Goal: Task Accomplishment & Management: Complete application form

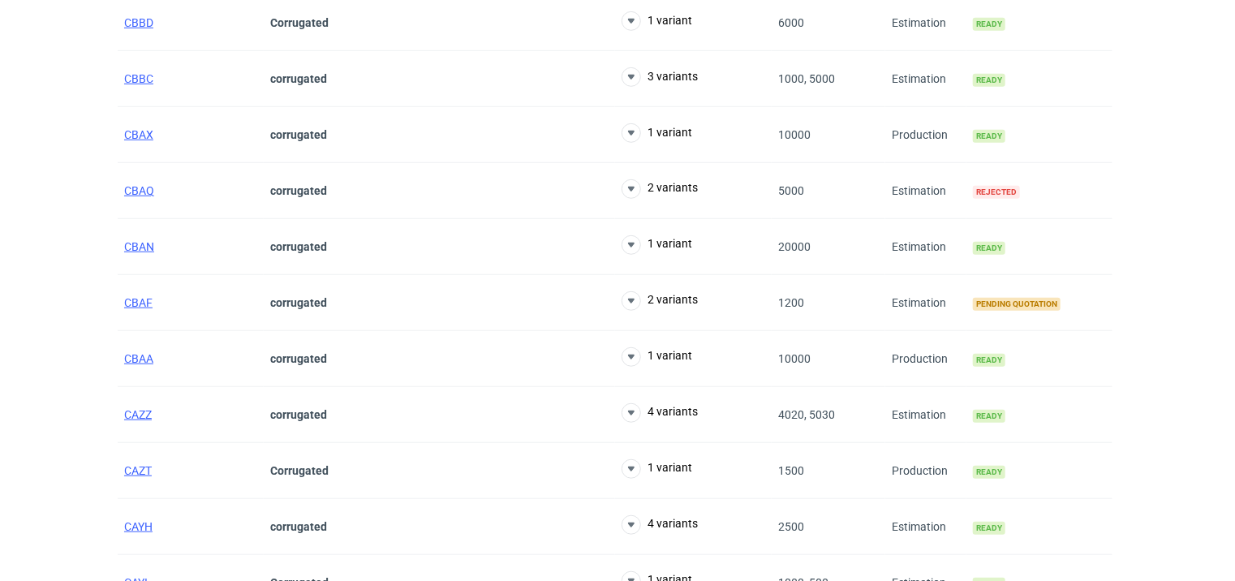
scroll to position [649, 0]
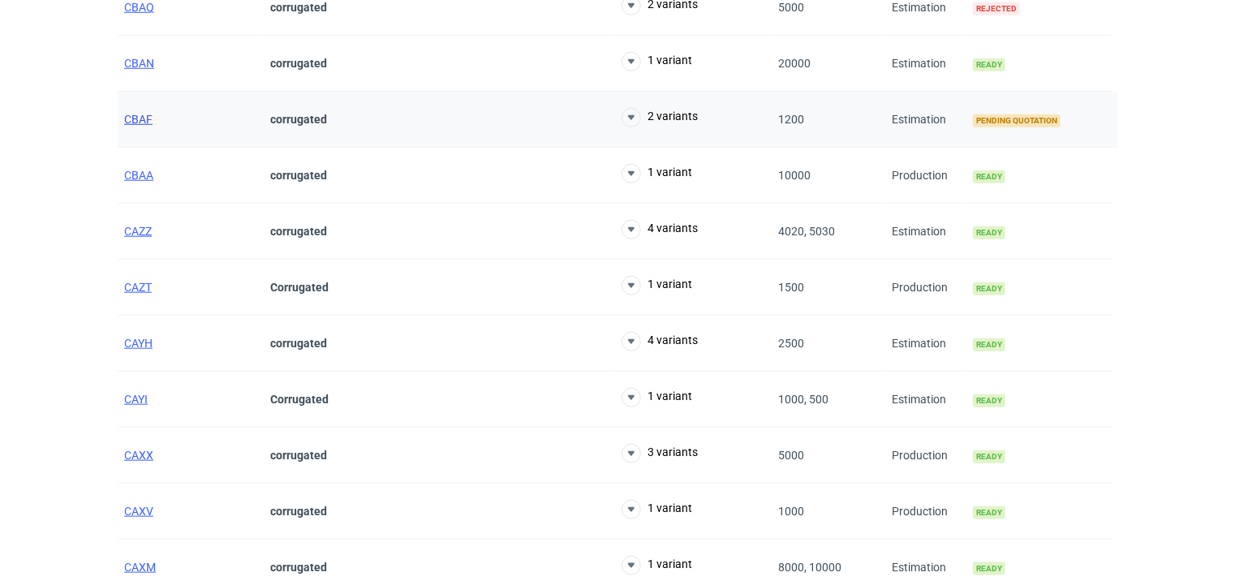
click at [131, 113] on span "CBAF" at bounding box center [138, 119] width 28 height 13
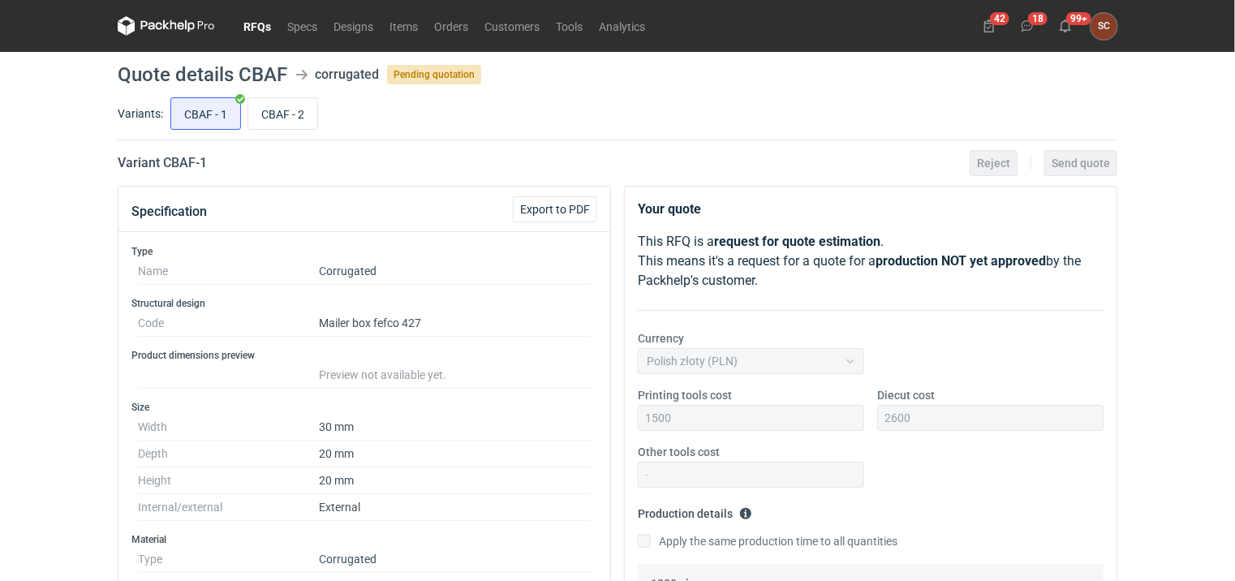
click at [250, 32] on link "RFQs" at bounding box center [257, 25] width 44 height 19
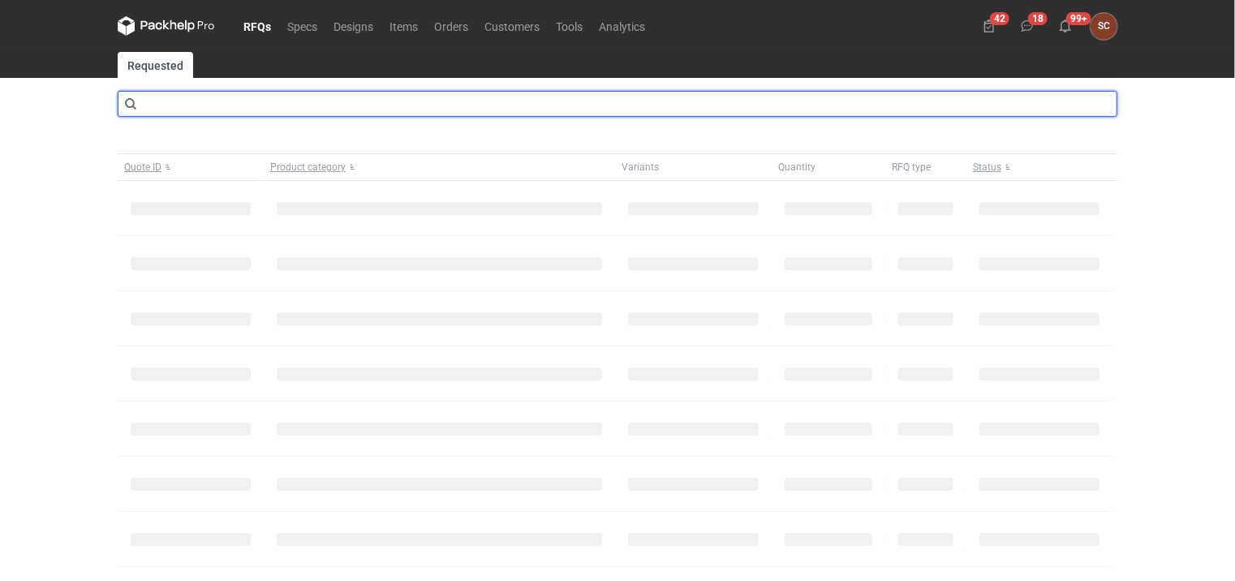
click at [299, 101] on input "text" at bounding box center [618, 104] width 1000 height 26
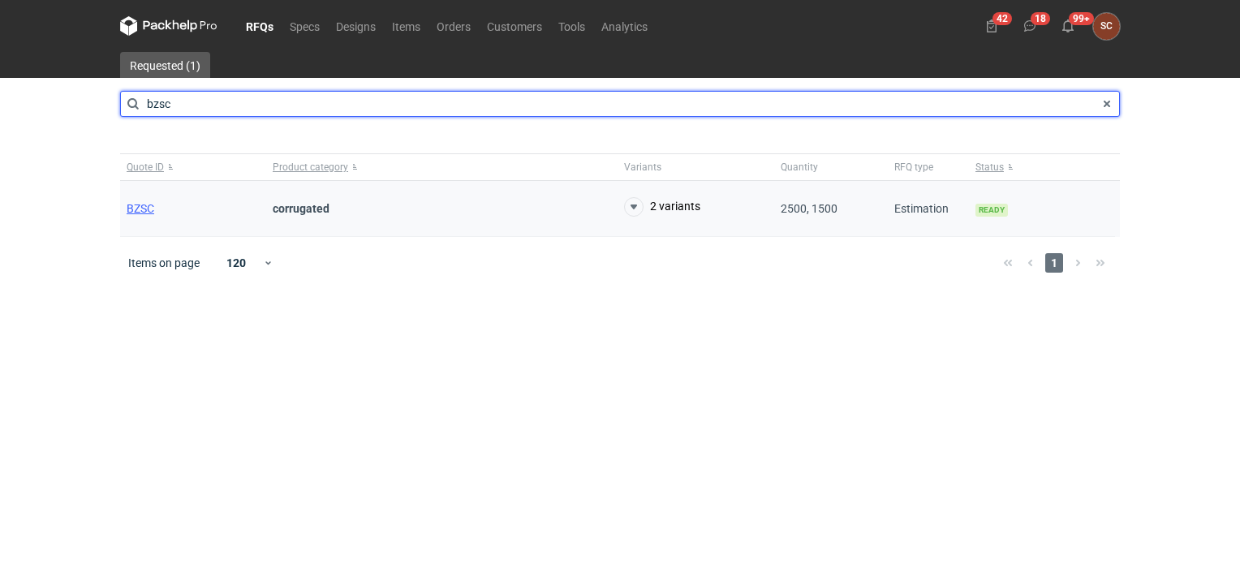
type input "bzsc"
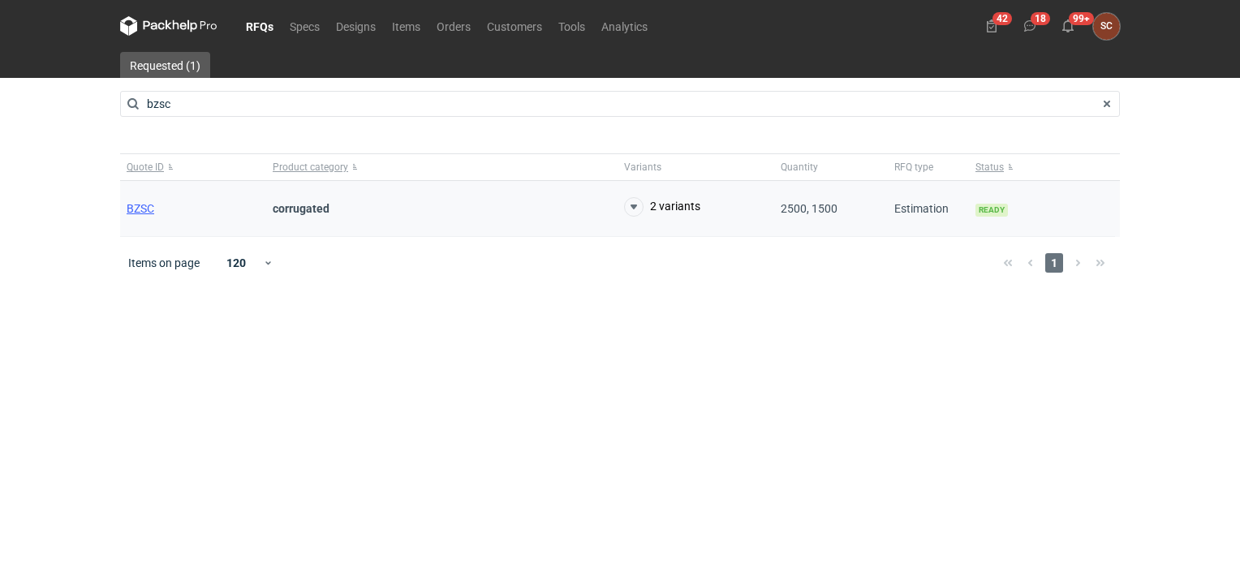
click at [147, 200] on div "BZSC" at bounding box center [193, 209] width 146 height 56
click at [141, 210] on span "BZSC" at bounding box center [141, 208] width 28 height 13
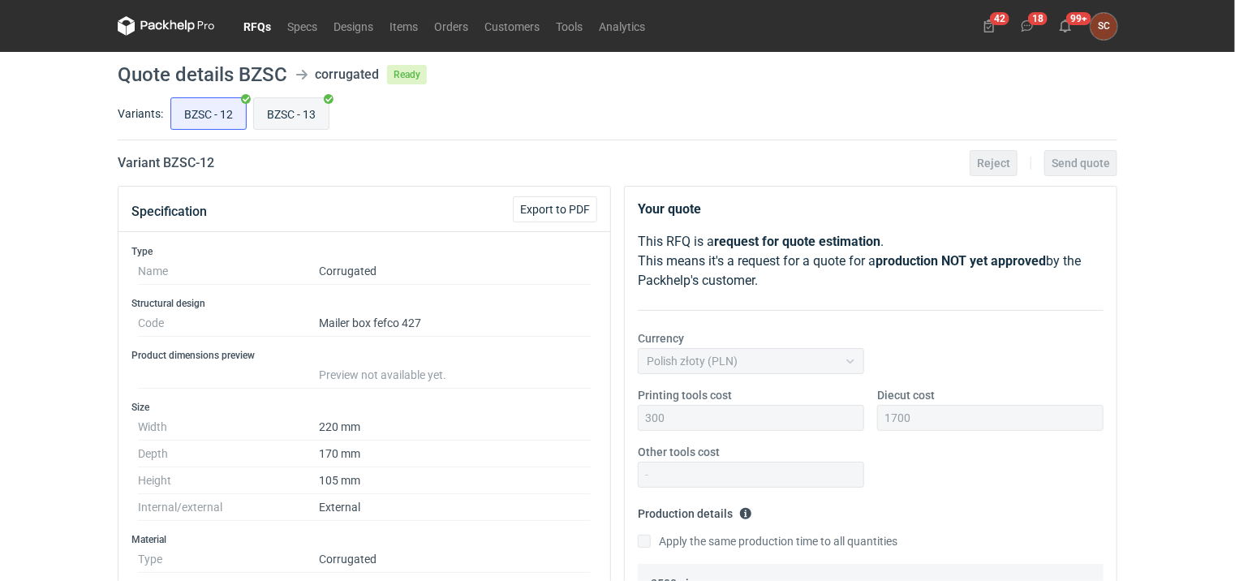
click at [289, 122] on input "BZSC - 13" at bounding box center [291, 113] width 75 height 31
radio input "true"
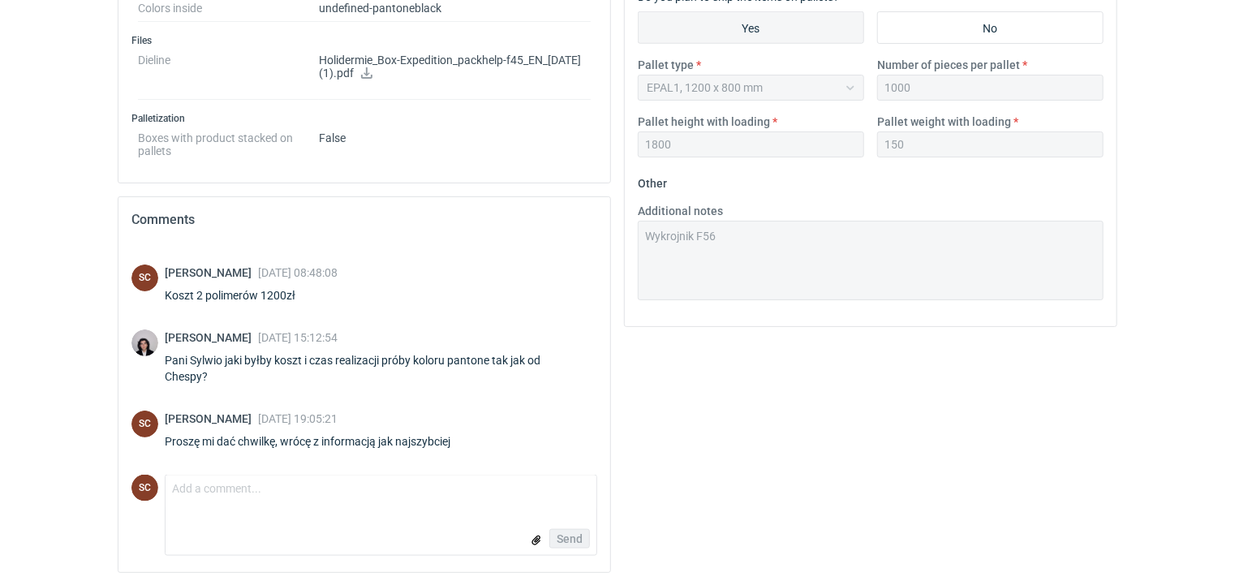
scroll to position [711, 0]
click at [269, 476] on textarea "Comment message" at bounding box center [381, 492] width 431 height 34
click at [299, 482] on textarea "Panie Sebastianie zrobim próbę bwzpłatnie" at bounding box center [381, 492] width 431 height 34
click at [391, 484] on textarea "Panie Sebastianie zrobimy próbę bwzpłatnie" at bounding box center [381, 492] width 431 height 34
click at [403, 487] on textarea "Panie Sebastianie zrobimy próbę bezpłatnie" at bounding box center [381, 492] width 431 height 34
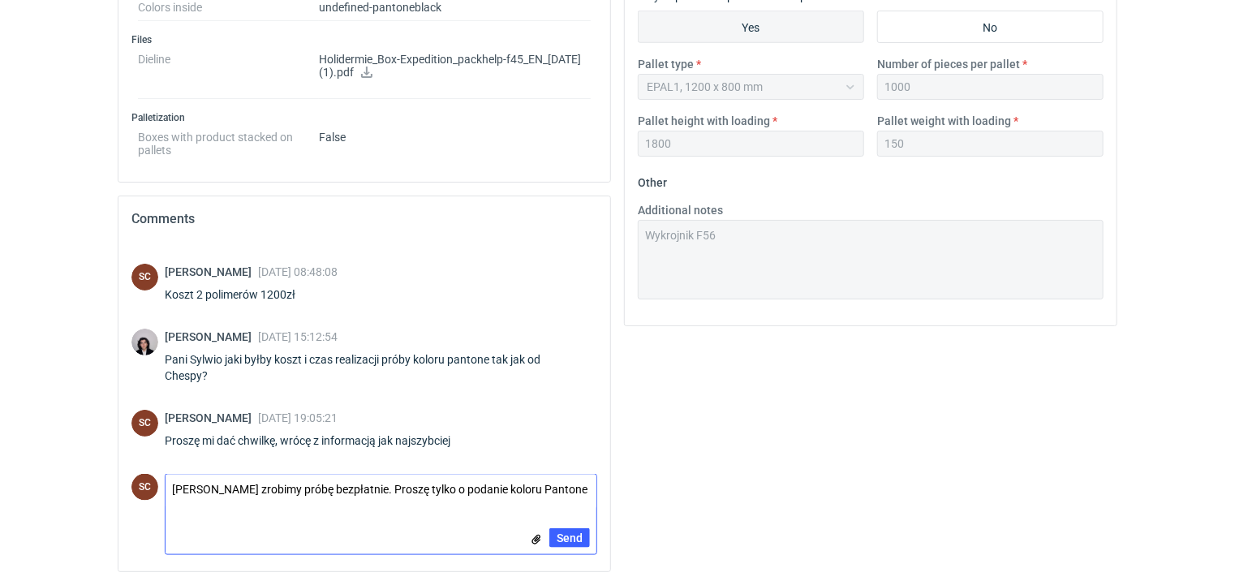
scroll to position [0, 0]
type textarea "Panie Sebastianie zrobimy próbę bezpłatnie. Proszę tylko o podanie koloru Panto…"
click at [560, 544] on span "Send" at bounding box center [570, 549] width 26 height 11
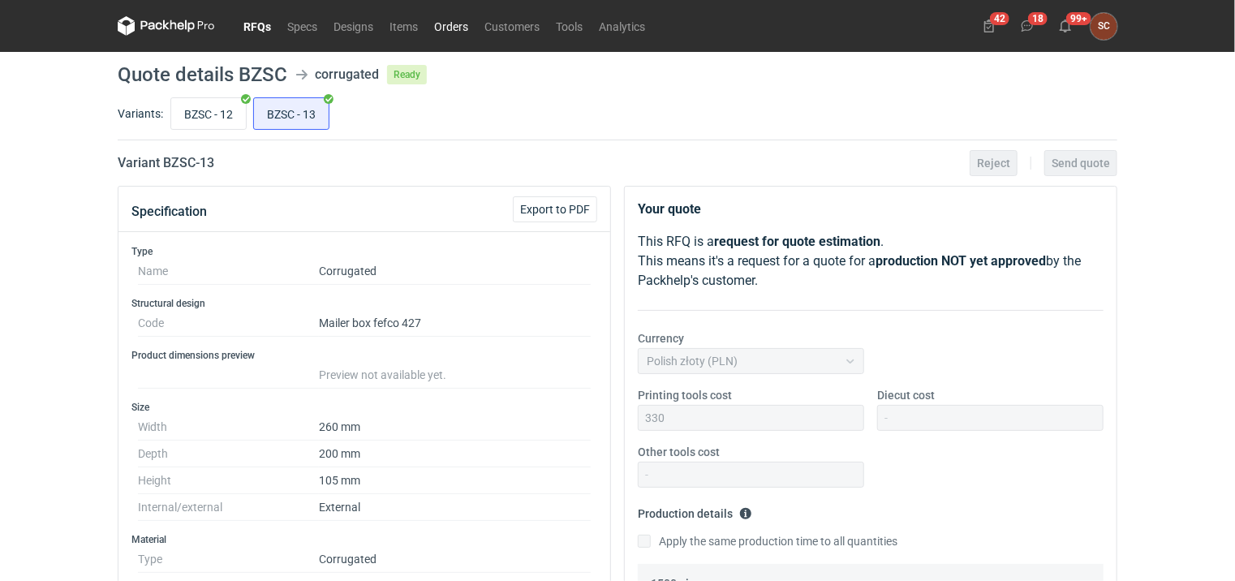
click at [450, 24] on link "Orders" at bounding box center [451, 25] width 50 height 19
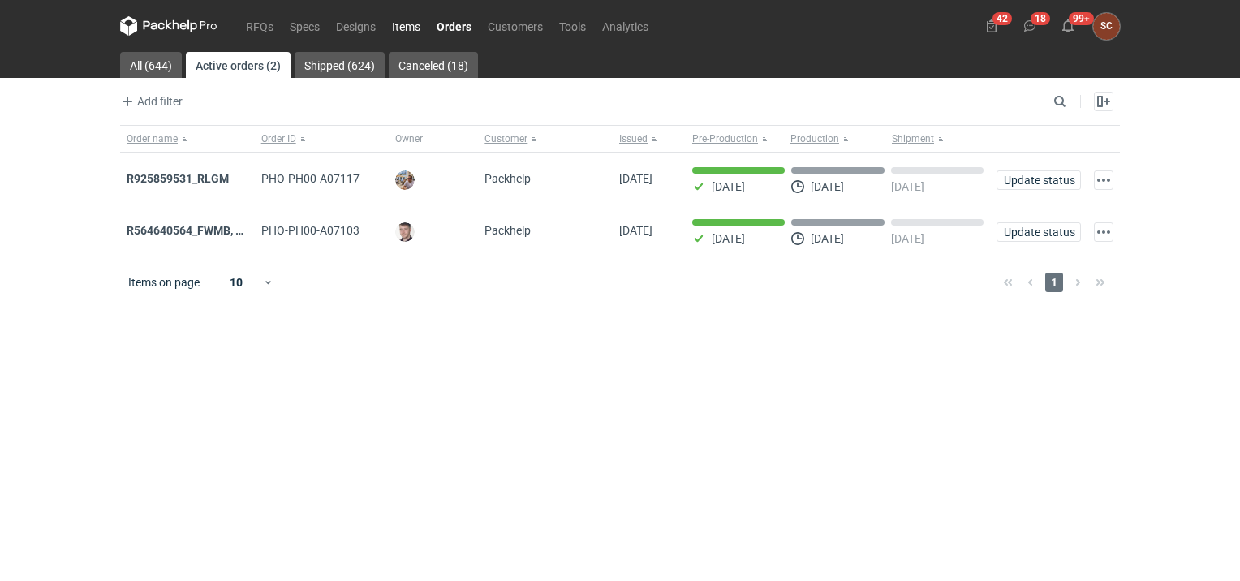
click at [391, 36] on link "Items" at bounding box center [406, 25] width 45 height 19
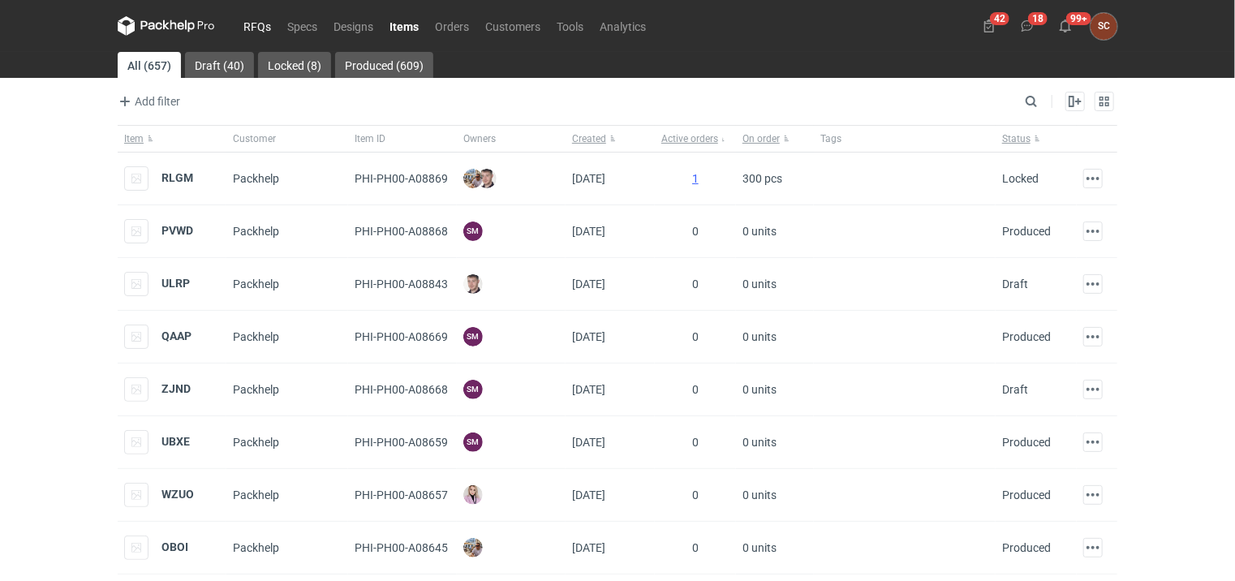
click at [274, 28] on link "RFQs" at bounding box center [257, 25] width 44 height 19
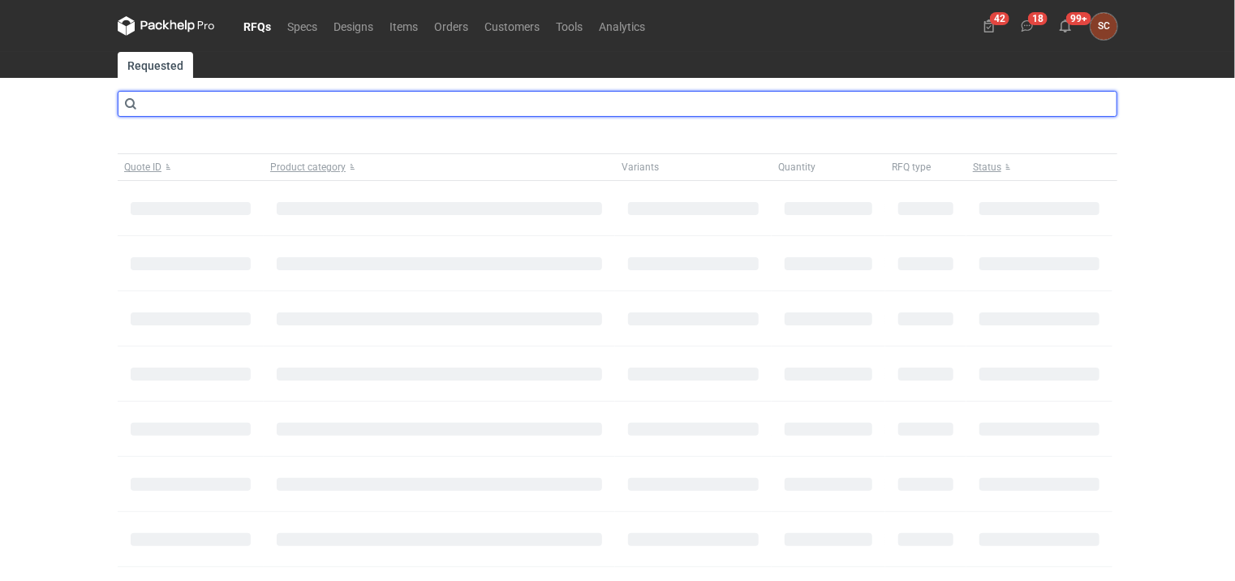
click at [185, 106] on input "text" at bounding box center [618, 104] width 1000 height 26
type input "cbax"
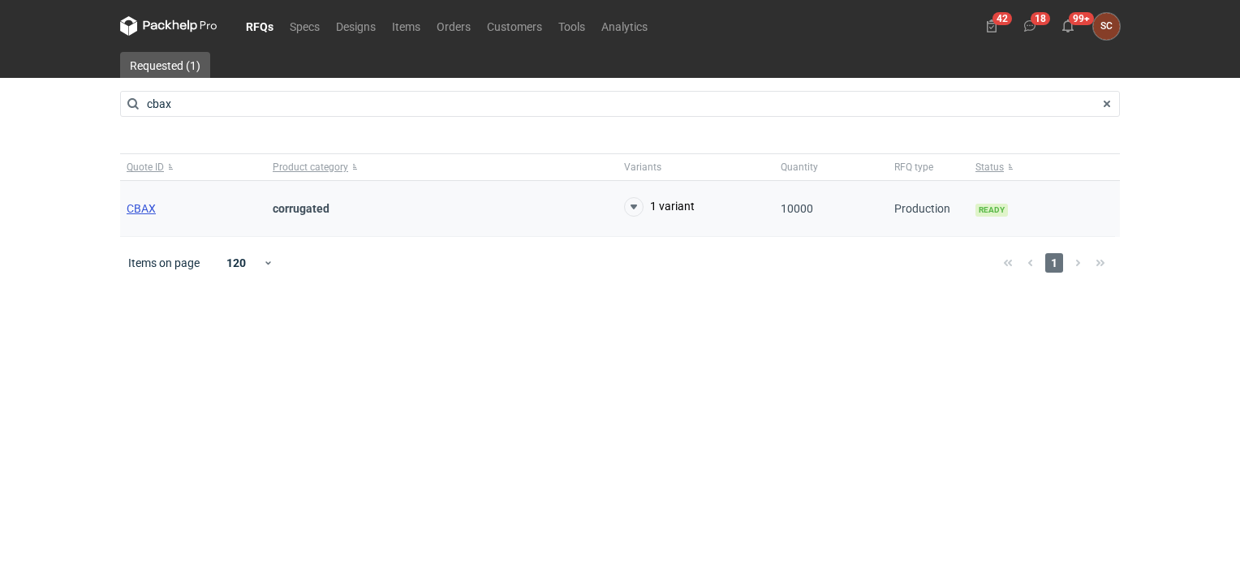
click at [141, 213] on span "CBAX" at bounding box center [141, 208] width 29 height 13
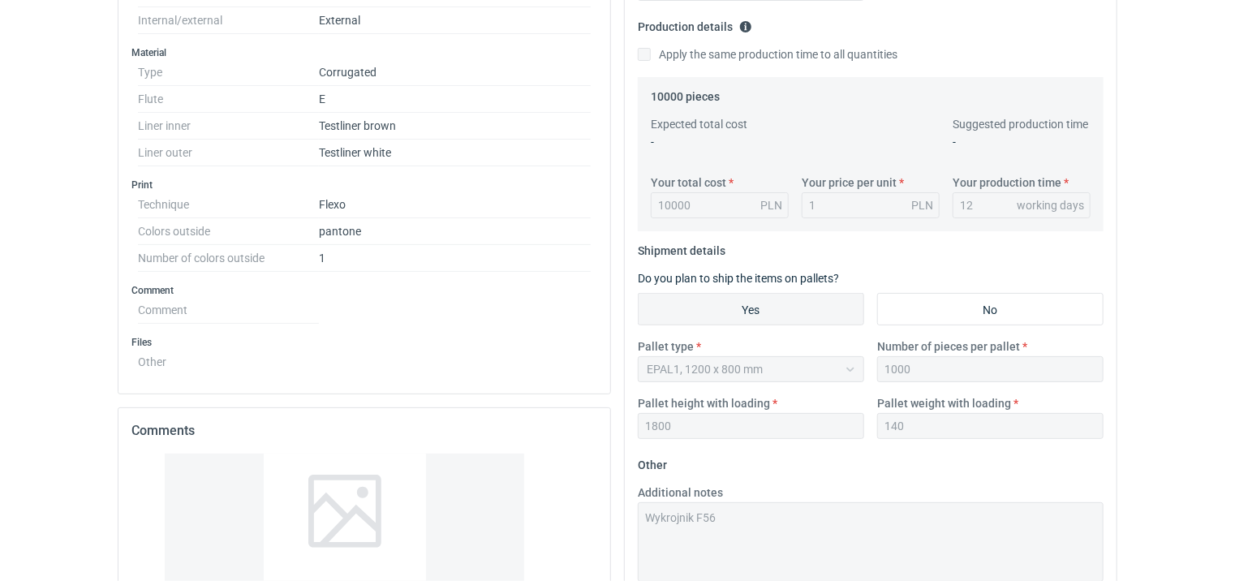
scroll to position [698, 0]
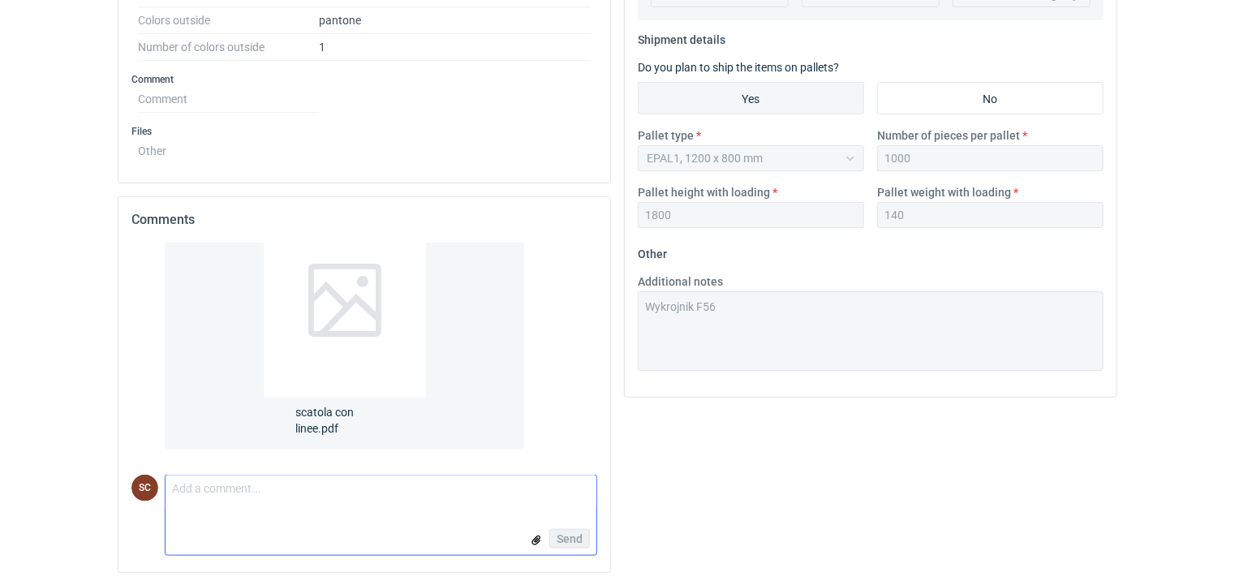
click at [250, 500] on textarea "Comment message" at bounding box center [381, 493] width 431 height 34
type textarea "Tak, total 9050zł"
click at [559, 536] on span "Send" at bounding box center [570, 538] width 26 height 11
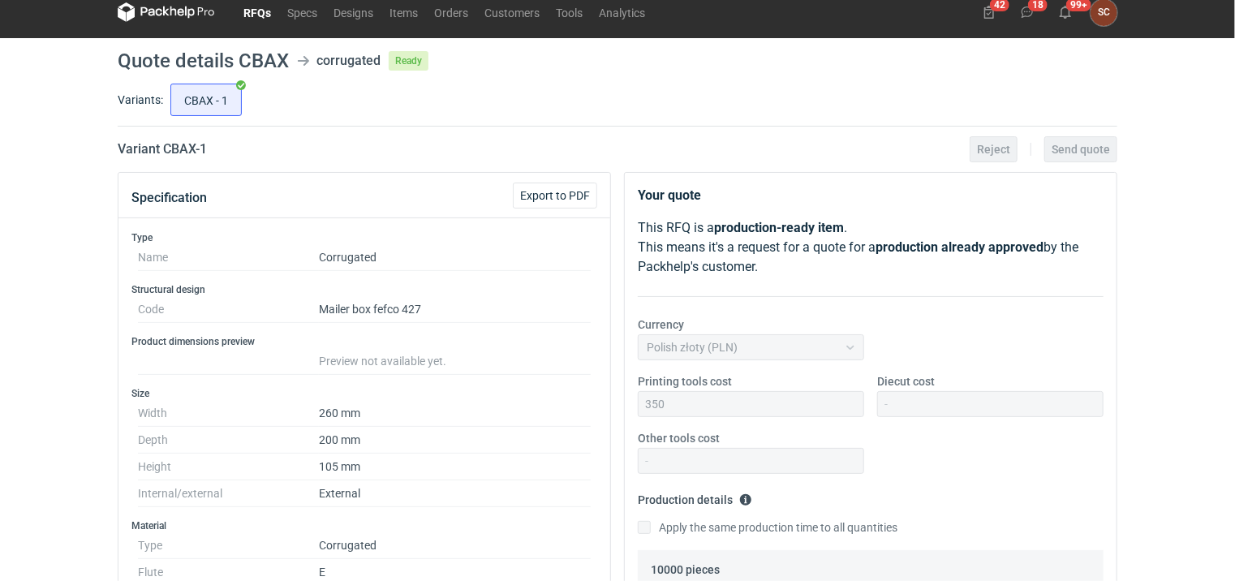
scroll to position [0, 0]
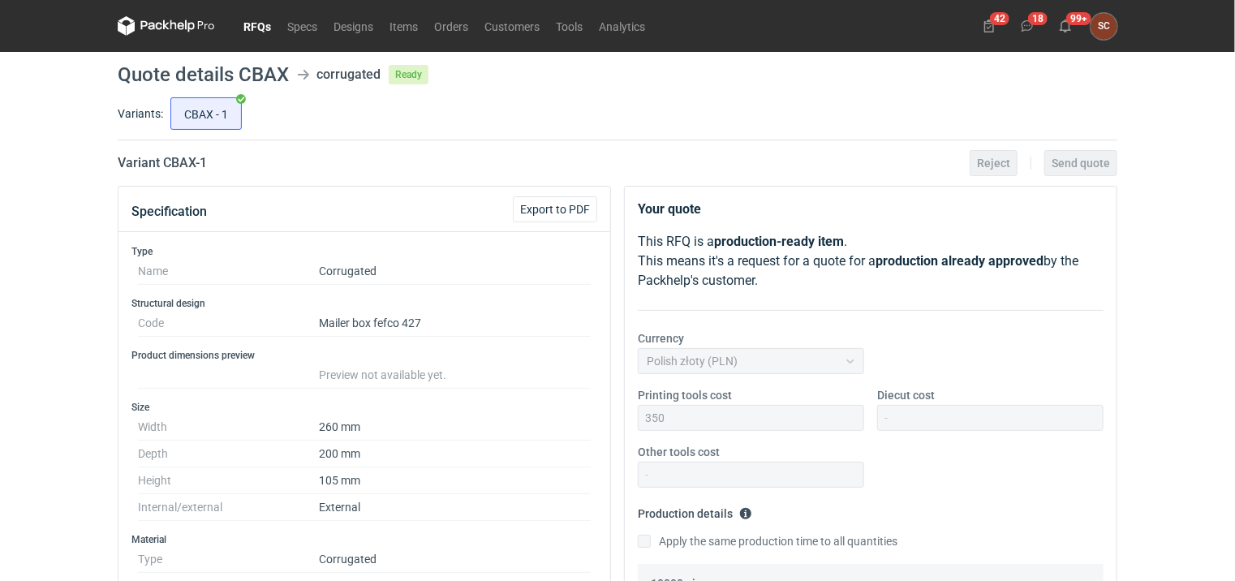
click at [246, 25] on link "RFQs" at bounding box center [257, 25] width 44 height 19
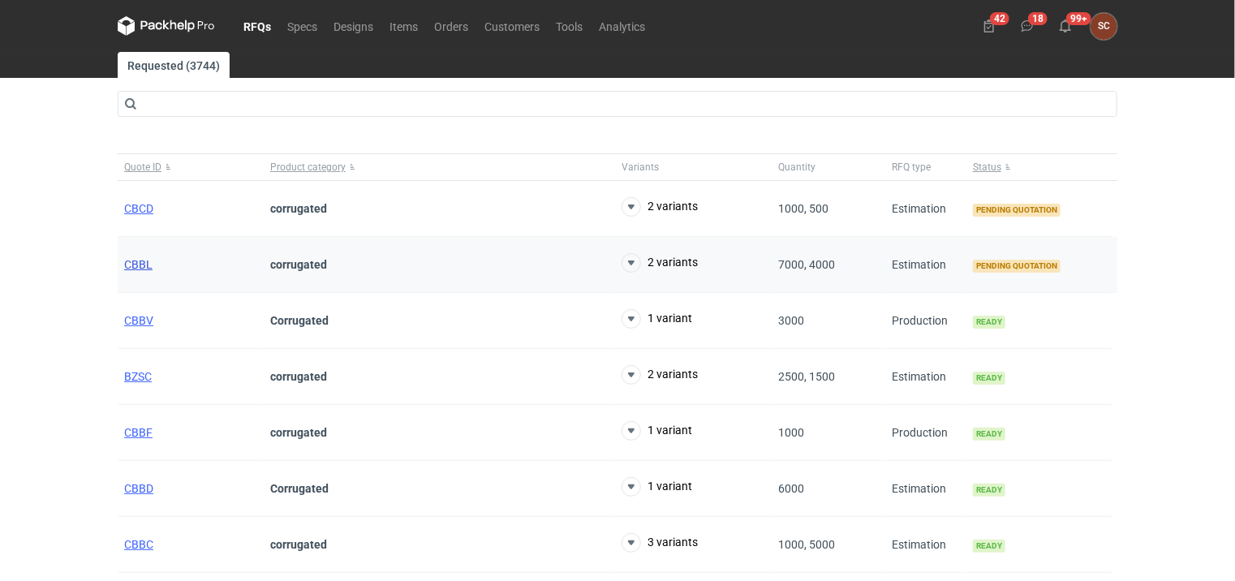
click at [138, 262] on span "CBBL" at bounding box center [138, 264] width 28 height 13
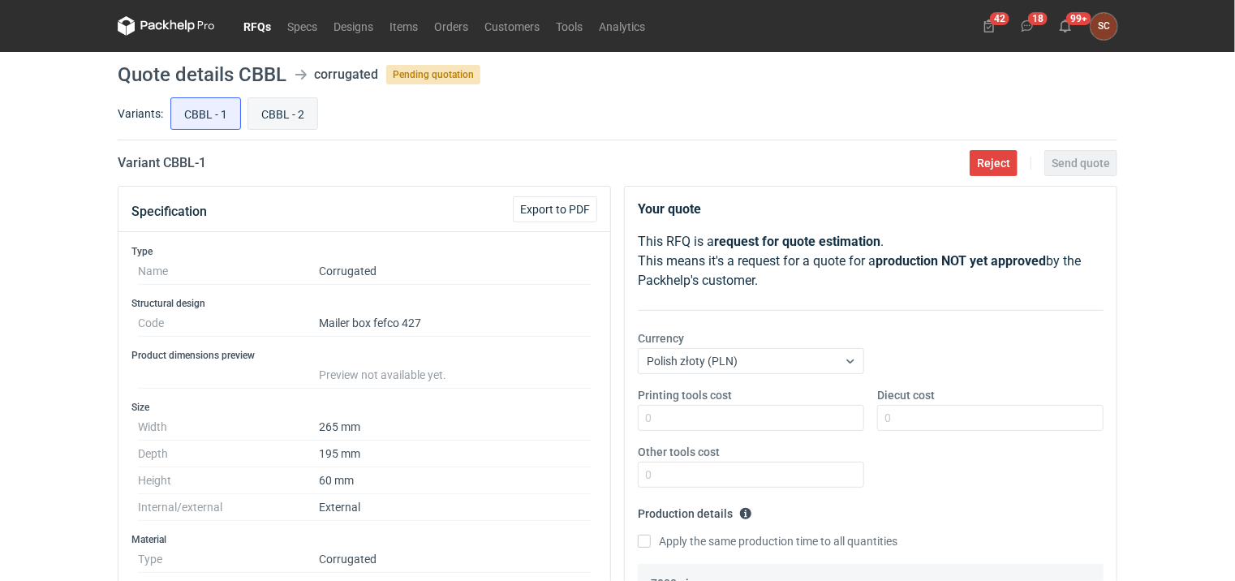
click at [286, 106] on input "CBBL - 2" at bounding box center [282, 113] width 69 height 31
radio input "true"
click at [222, 114] on input "CBBL - 1" at bounding box center [205, 113] width 69 height 31
radio input "true"
click at [291, 117] on input "CBBL - 2" at bounding box center [282, 113] width 69 height 31
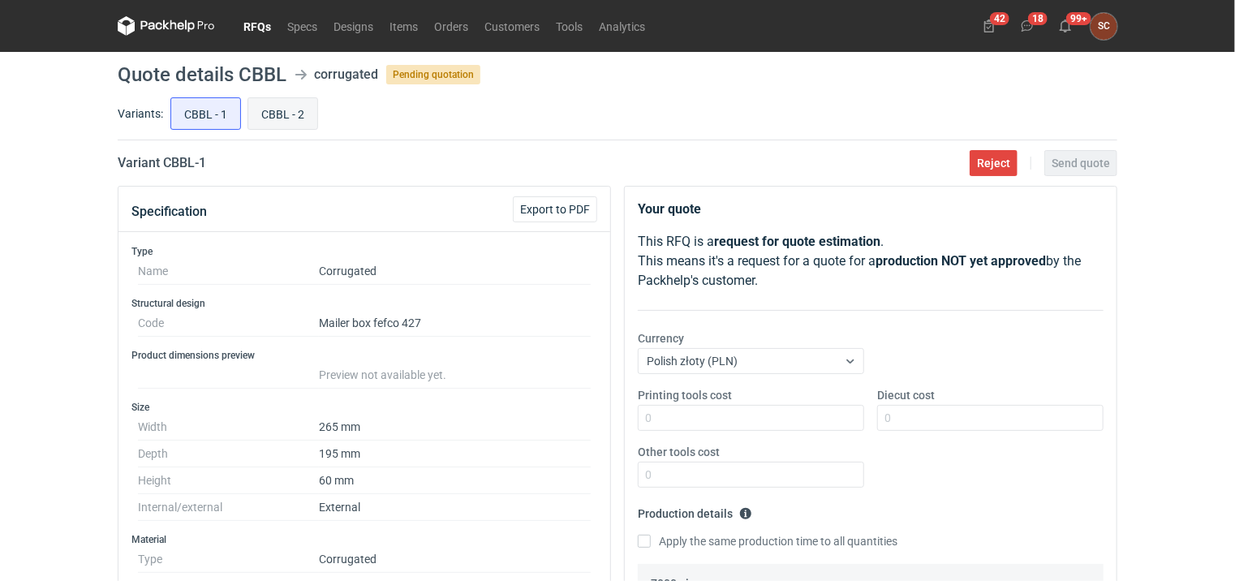
radio input "true"
click at [221, 116] on input "CBBL - 1" at bounding box center [205, 113] width 69 height 31
radio input "true"
click at [711, 418] on input "Printing tools cost" at bounding box center [751, 418] width 226 height 26
type input "250"
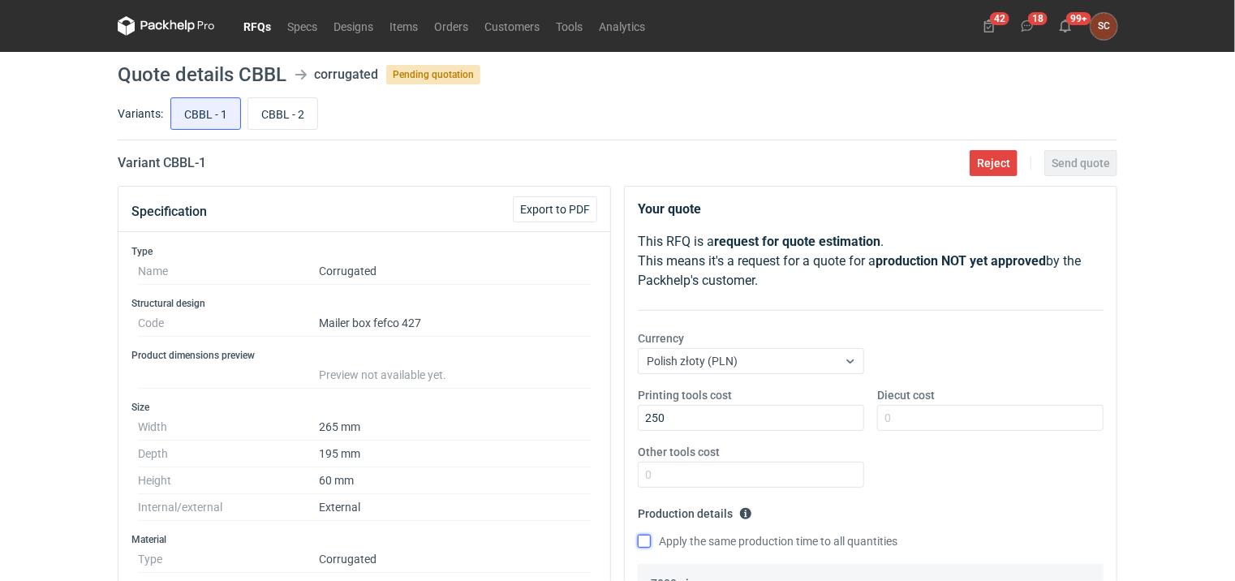
click at [649, 545] on input "Apply the same production time to all quantities" at bounding box center [644, 541] width 13 height 13
checkbox input "true"
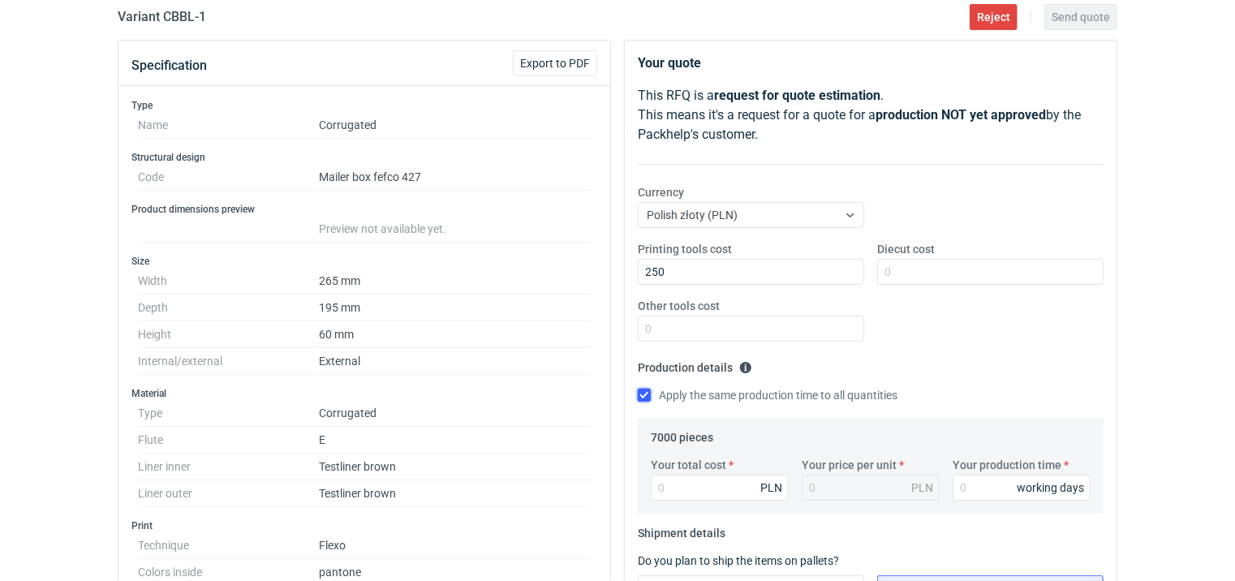
scroll to position [162, 0]
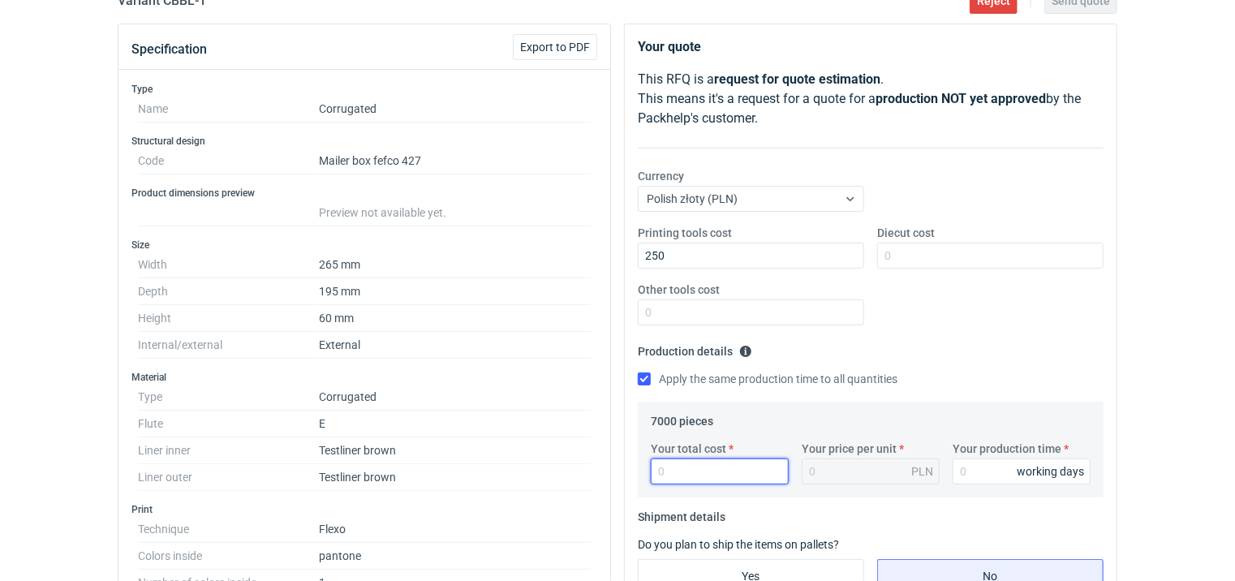
click at [691, 474] on input "Your total cost" at bounding box center [720, 472] width 138 height 26
click at [735, 477] on input "Your total cost" at bounding box center [720, 472] width 138 height 26
type input "5600"
type input "0.8"
type input "5600"
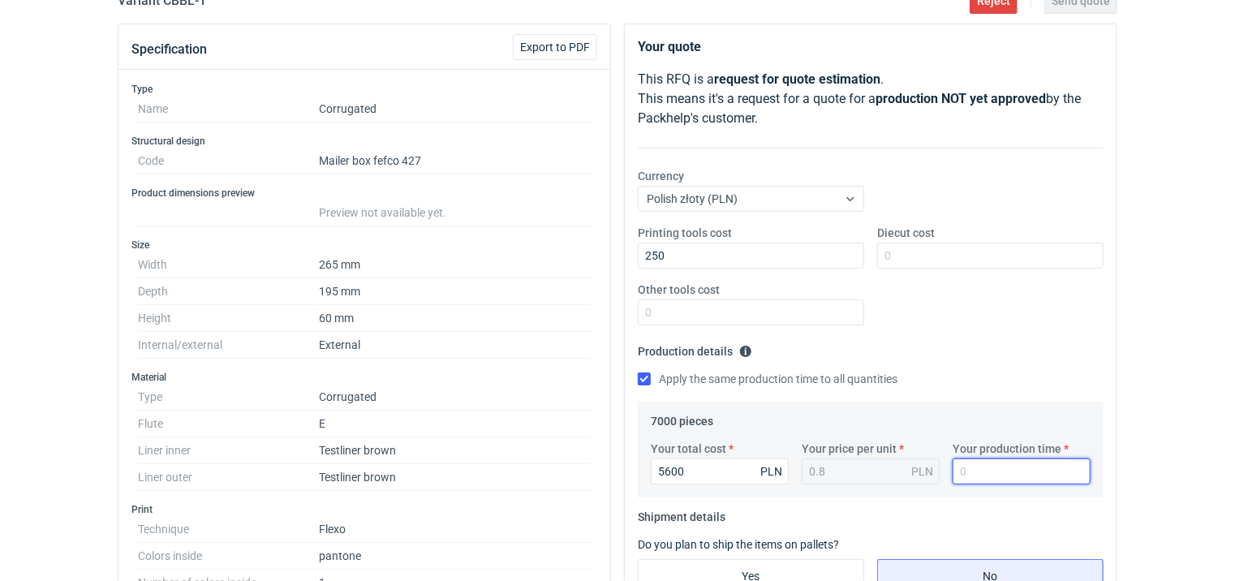
click at [992, 462] on input "Your production time" at bounding box center [1022, 472] width 138 height 26
type input "12"
click at [990, 347] on fieldset "Production details Please provide the expected time of production in working da…" at bounding box center [871, 369] width 466 height 63
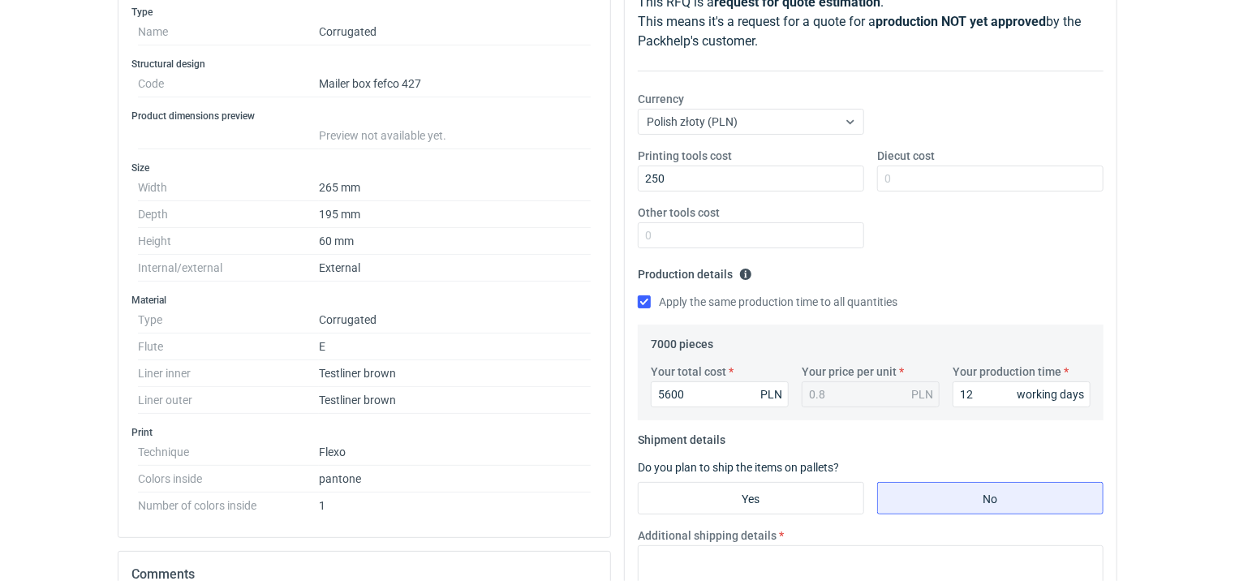
scroll to position [244, 0]
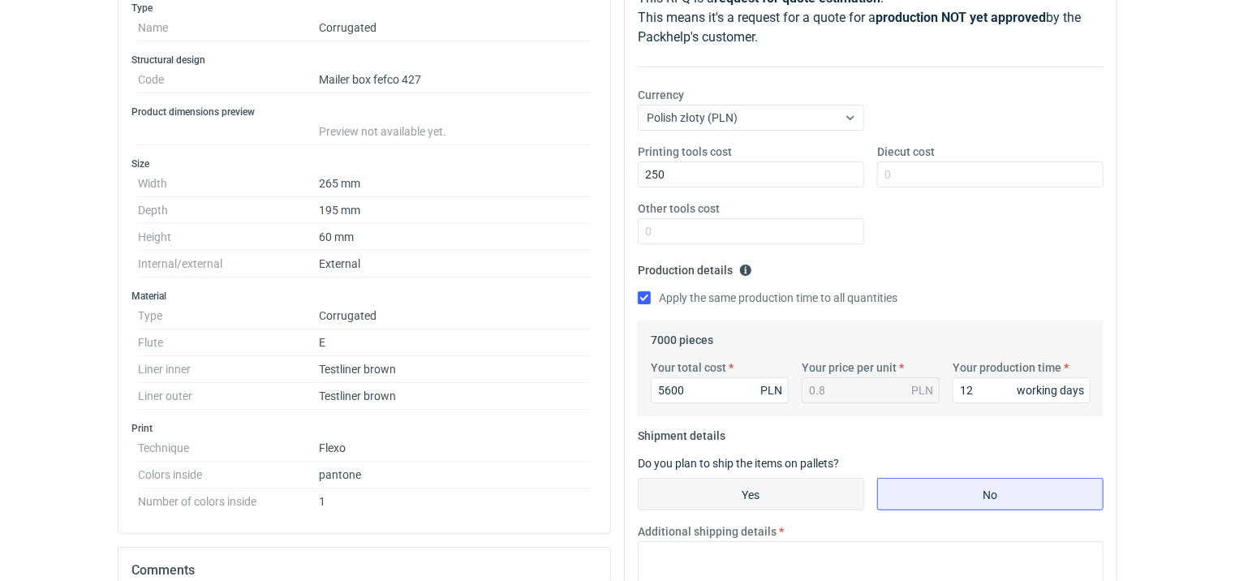
click at [690, 498] on input "Yes" at bounding box center [751, 494] width 225 height 31
radio input "true"
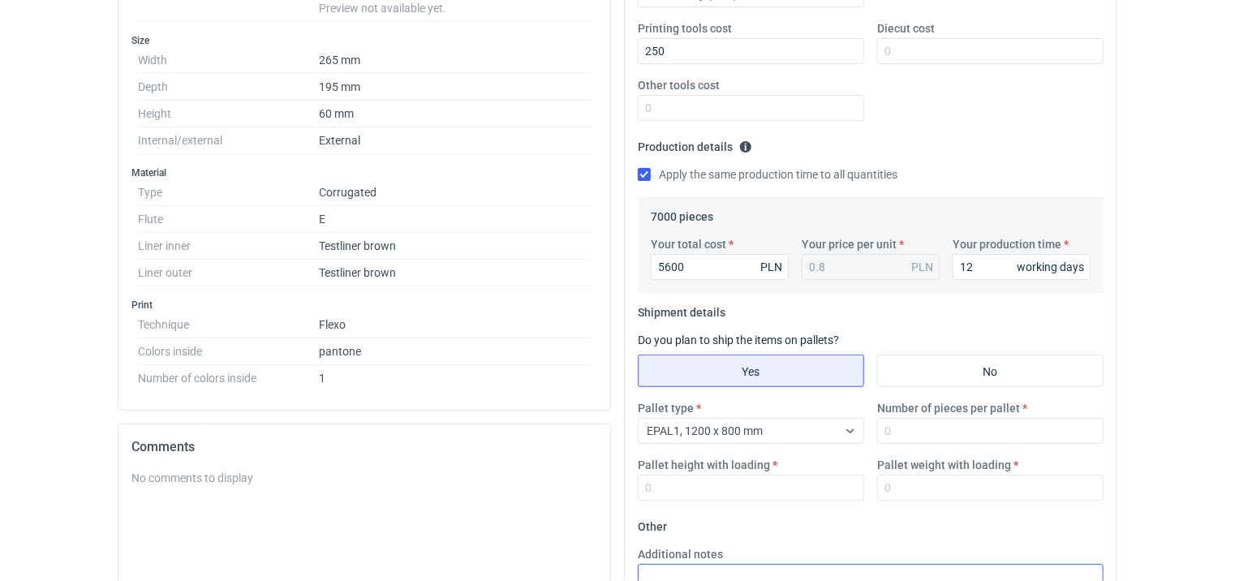
scroll to position [487, 0]
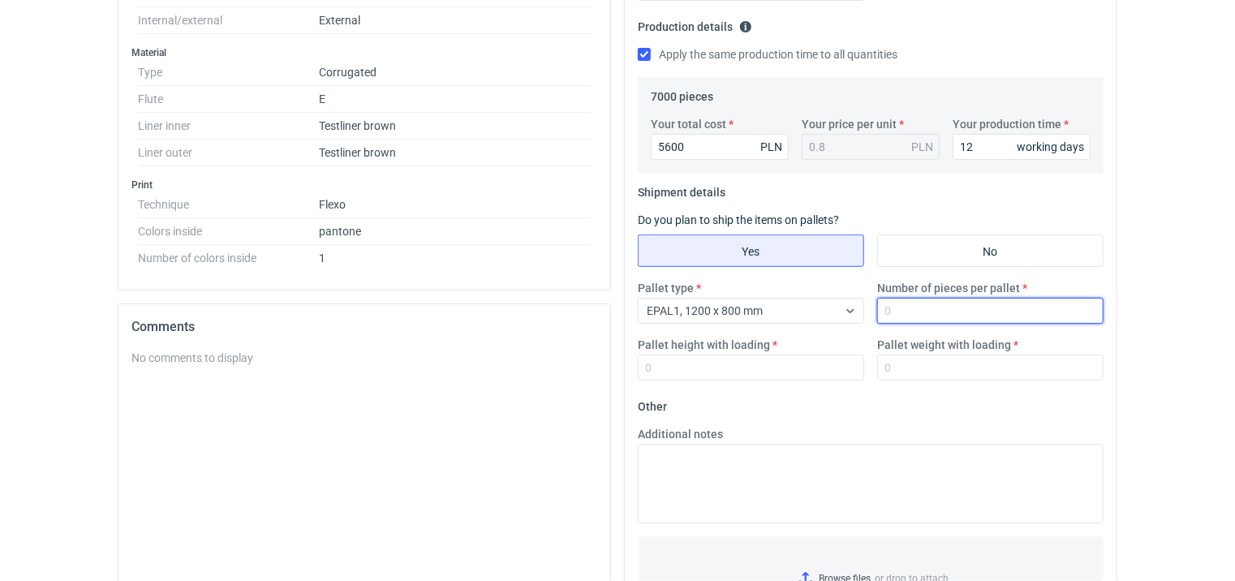
click at [908, 305] on input "Number of pieces per pallet" at bounding box center [990, 311] width 226 height 26
type input "2000"
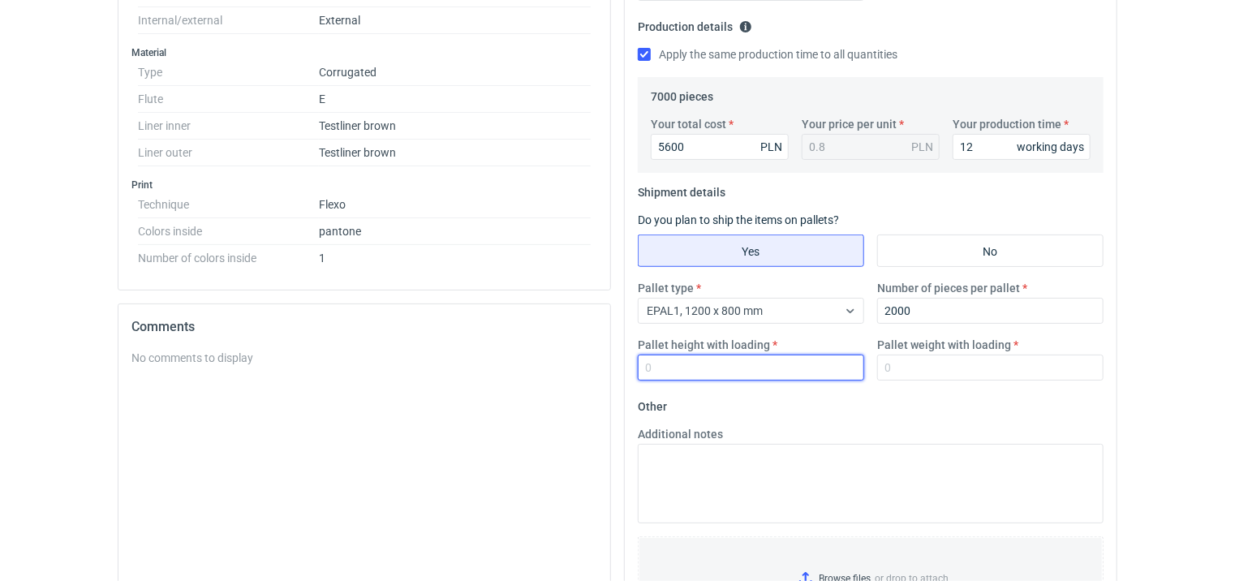
click at [669, 364] on input "Pallet height with loading" at bounding box center [751, 368] width 226 height 26
type input "1800"
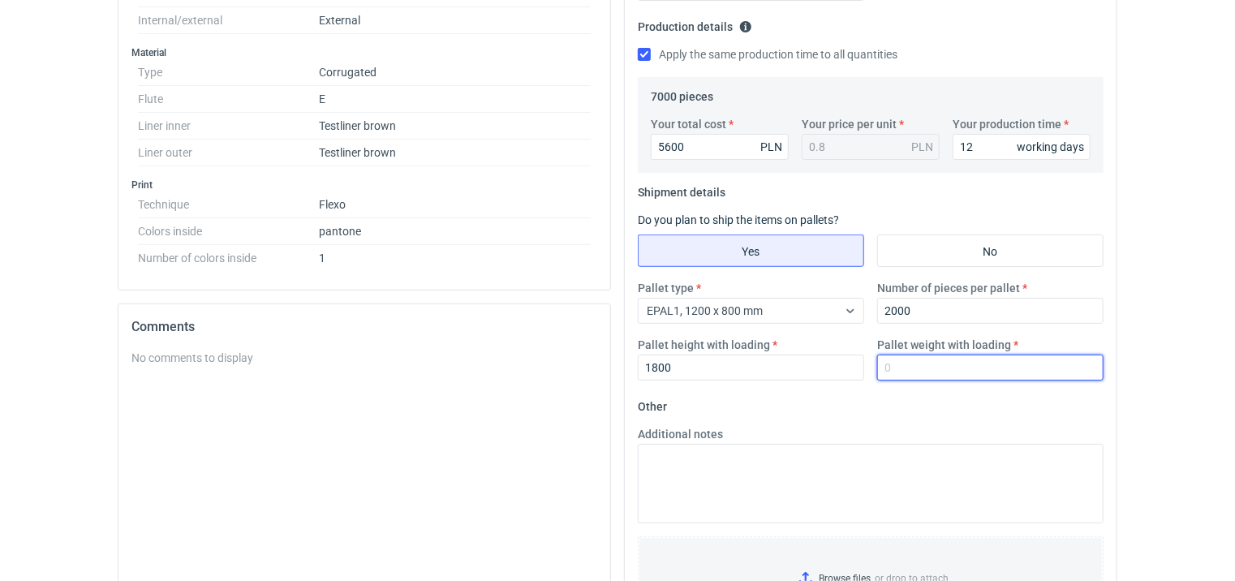
click at [895, 364] on input "Pallet weight with loading" at bounding box center [990, 368] width 226 height 26
click at [901, 360] on input "Pallet weight with loading" at bounding box center [990, 368] width 226 height 26
type input "200"
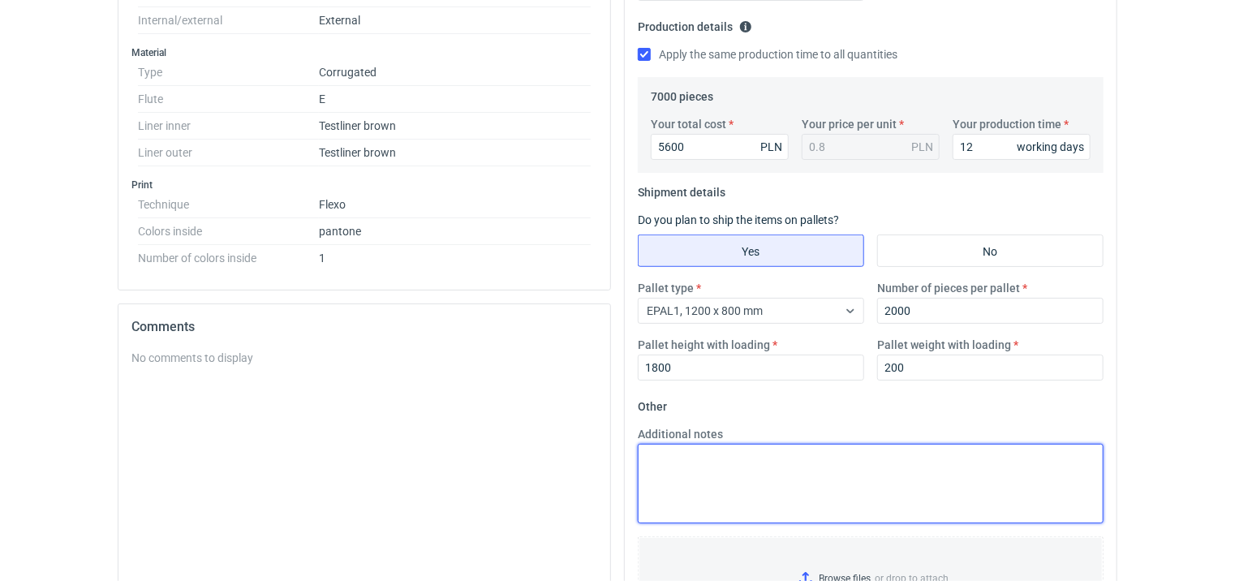
click at [840, 455] on textarea "Additional notes" at bounding box center [871, 484] width 466 height 80
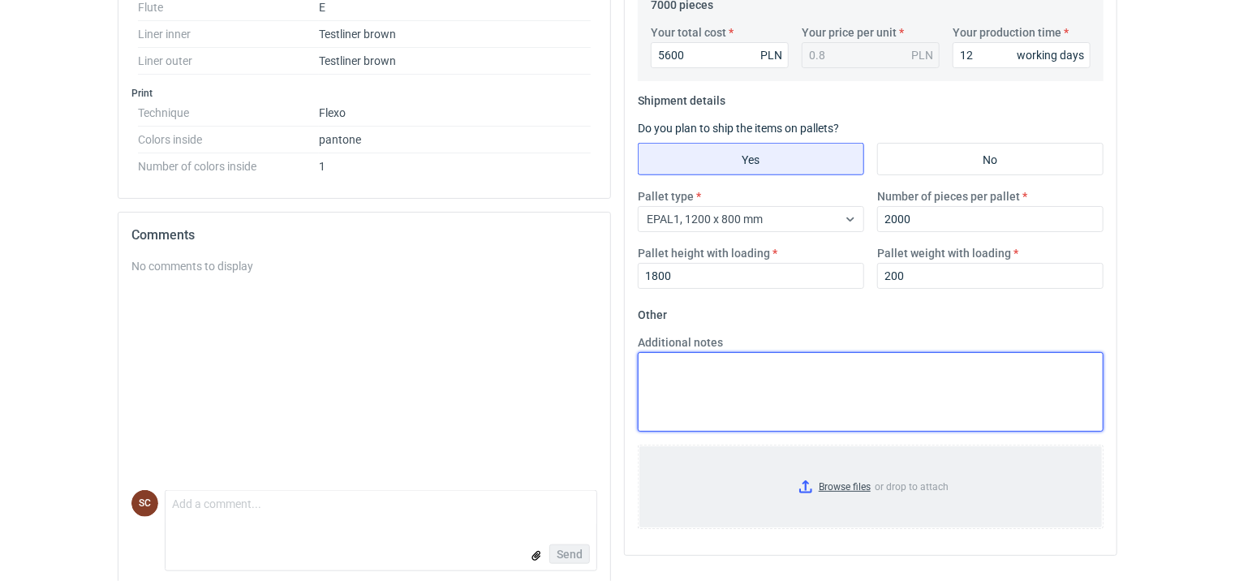
scroll to position [595, 0]
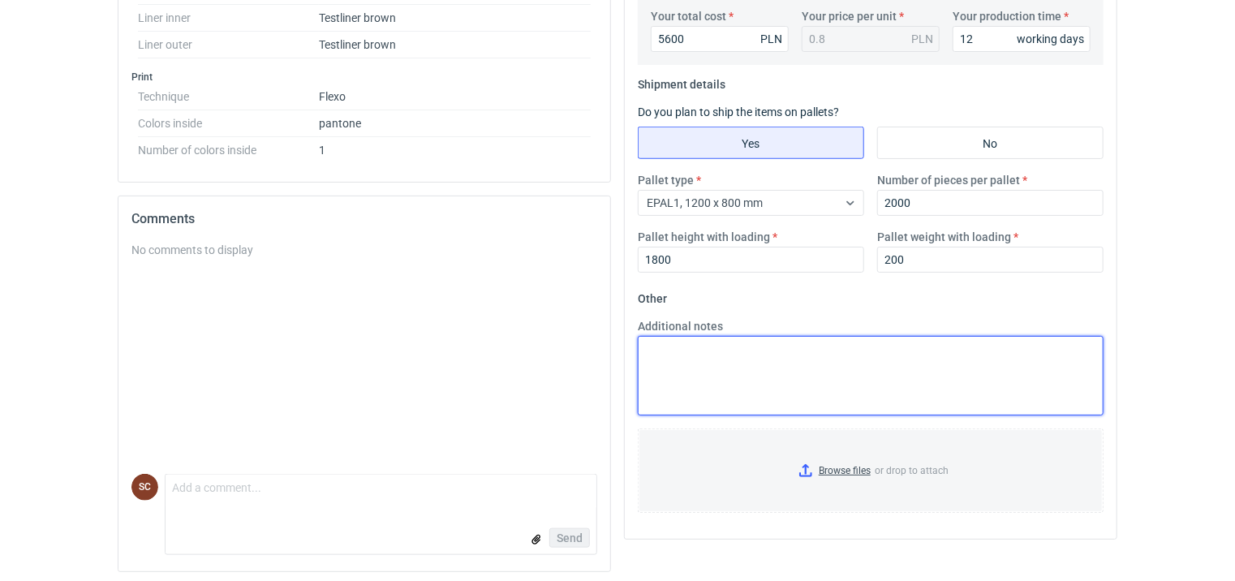
click at [707, 400] on textarea "Additional notes" at bounding box center [871, 376] width 466 height 80
click at [711, 393] on textarea "Additional notes" at bounding box center [871, 376] width 466 height 80
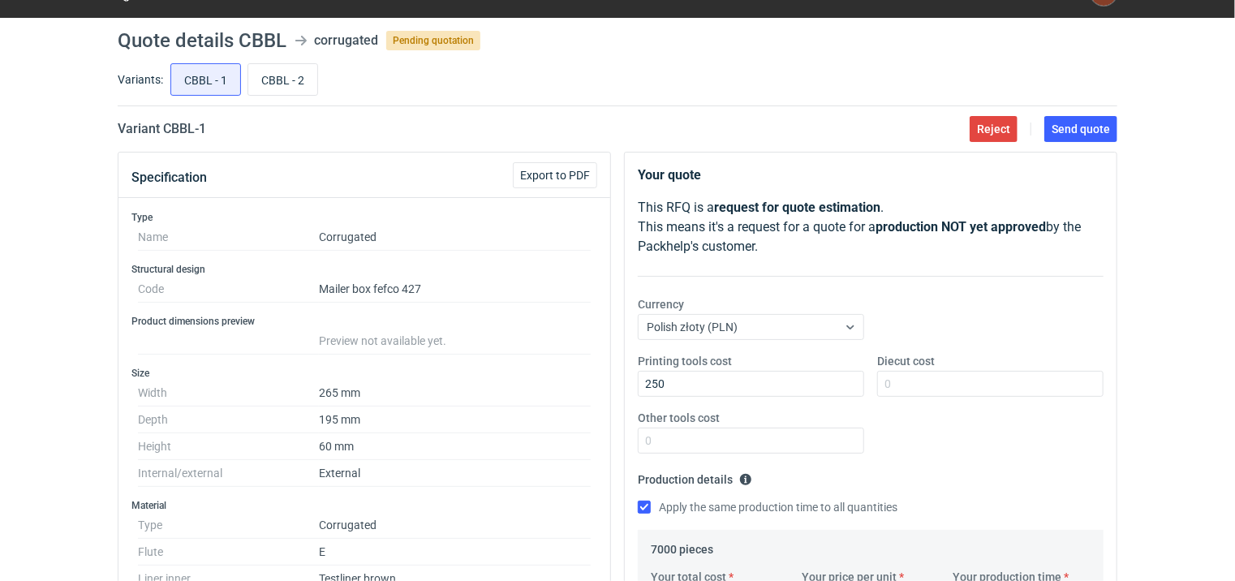
scroll to position [0, 0]
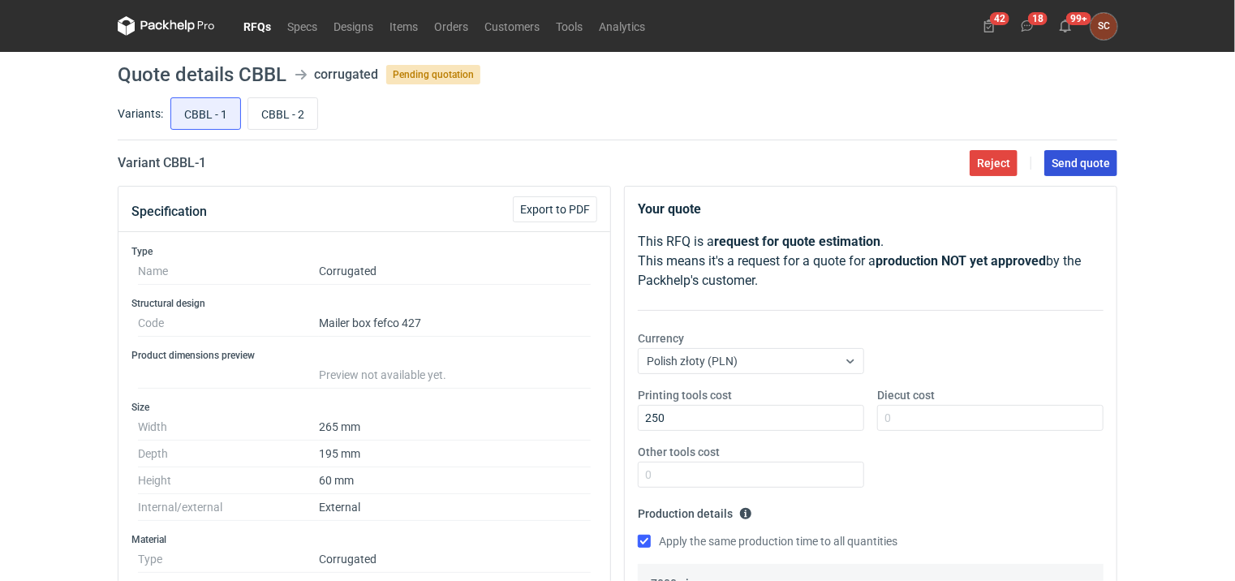
type textarea "Wykrojnik F52"
click at [1057, 170] on button "Send quote" at bounding box center [1081, 163] width 73 height 26
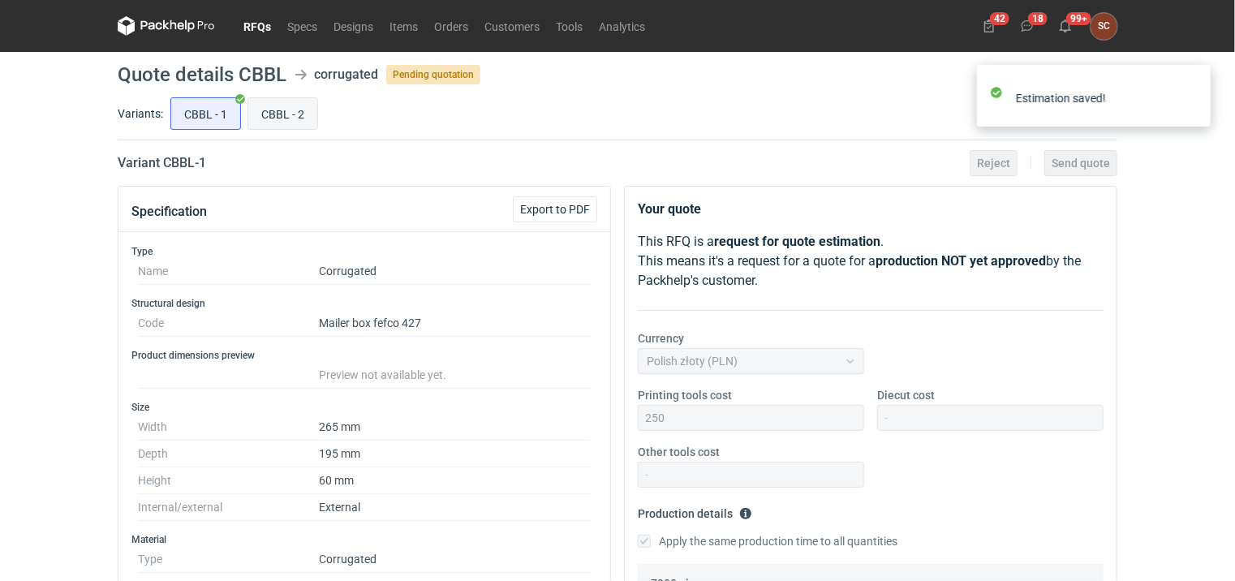
click at [276, 114] on input "CBBL - 2" at bounding box center [282, 113] width 69 height 31
radio input "true"
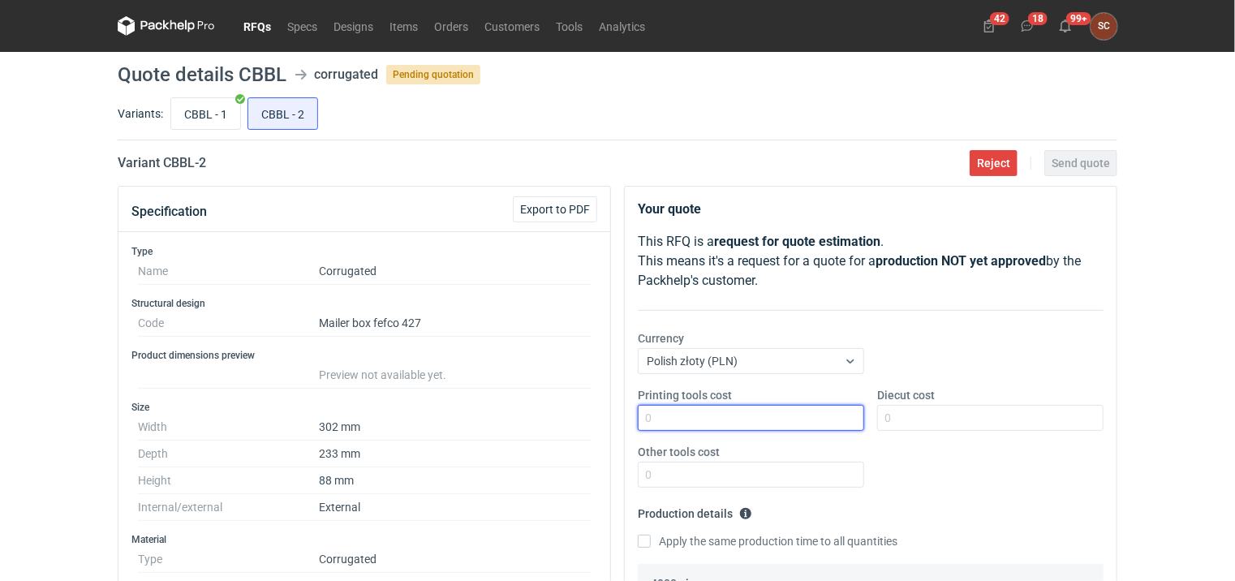
click at [682, 418] on input "Printing tools cost" at bounding box center [751, 418] width 226 height 26
type input "350"
click at [645, 539] on input "Apply the same production time to all quantities" at bounding box center [644, 541] width 13 height 13
checkbox input "true"
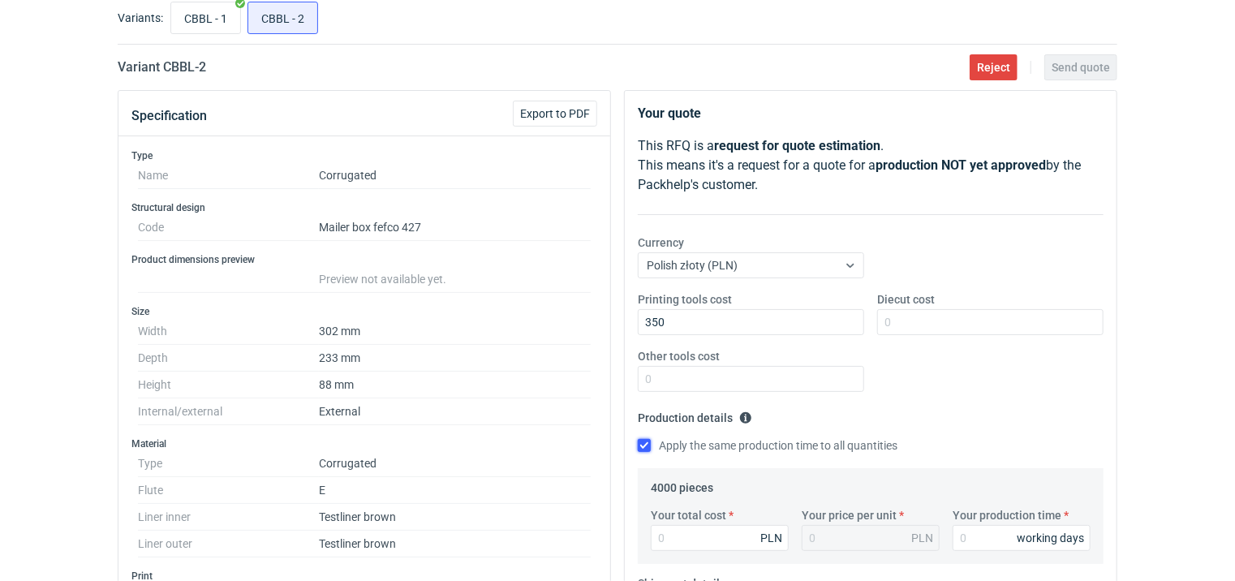
scroll to position [244, 0]
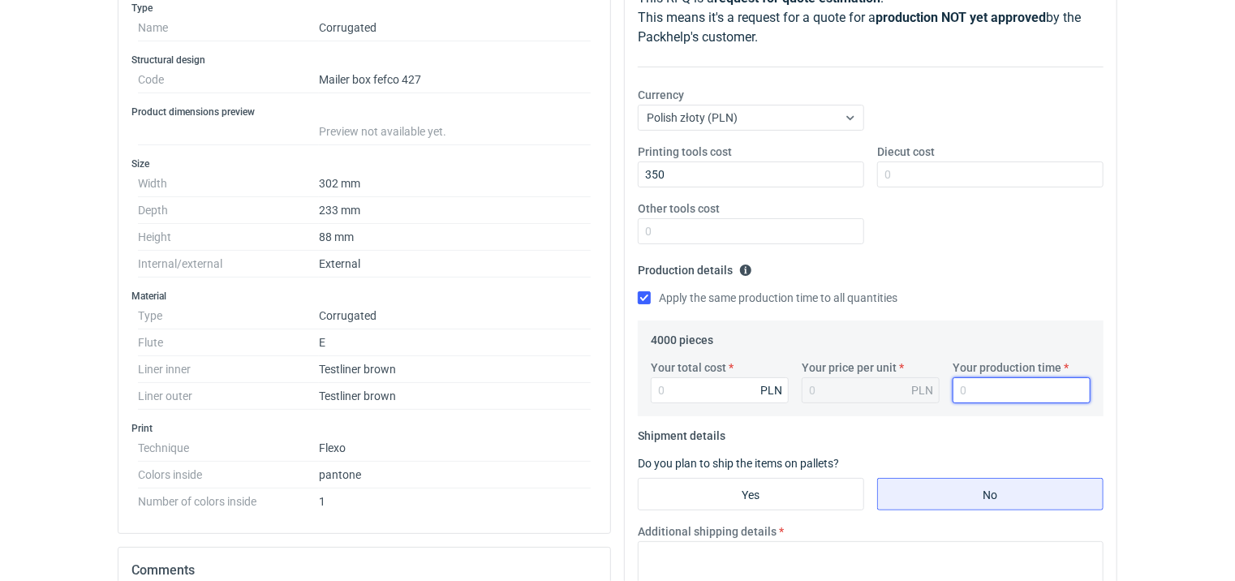
click at [989, 398] on input "Your production time" at bounding box center [1022, 390] width 138 height 26
type input "12"
click at [685, 399] on input "Your total cost" at bounding box center [720, 390] width 138 height 26
type input "4580"
type input "1.15"
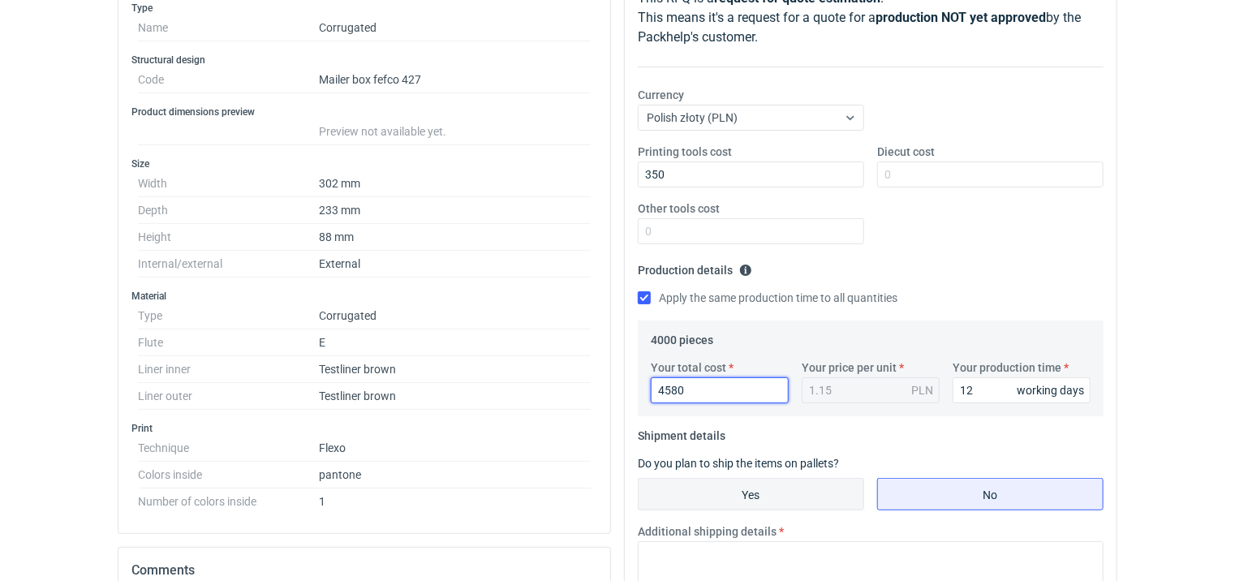
type input "4580"
click at [734, 499] on input "Yes" at bounding box center [751, 494] width 225 height 31
radio input "true"
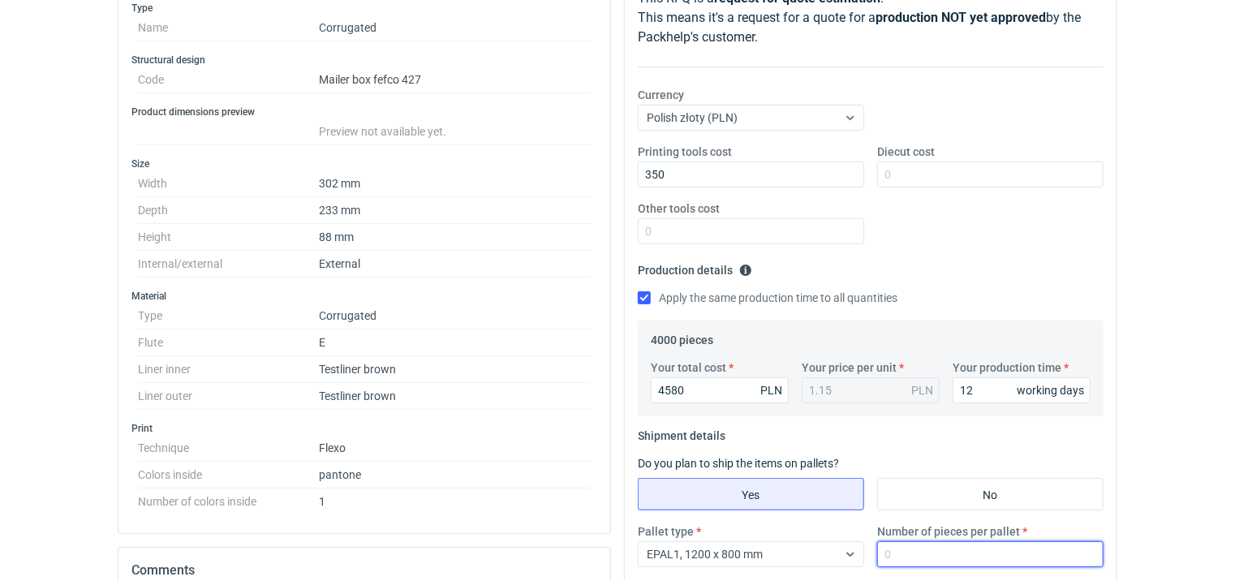
click at [906, 549] on input "Number of pieces per pallet" at bounding box center [990, 554] width 226 height 26
type input "1000"
click at [986, 256] on div "Printing tools cost 350 Diecut cost Other tools cost" at bounding box center [870, 201] width 479 height 114
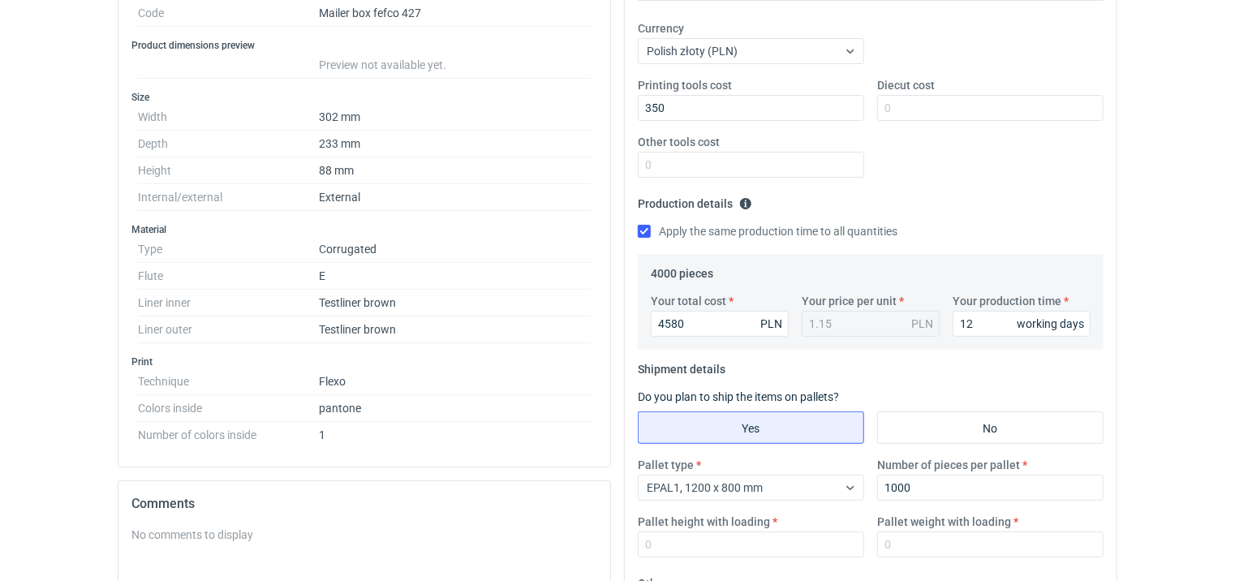
scroll to position [487, 0]
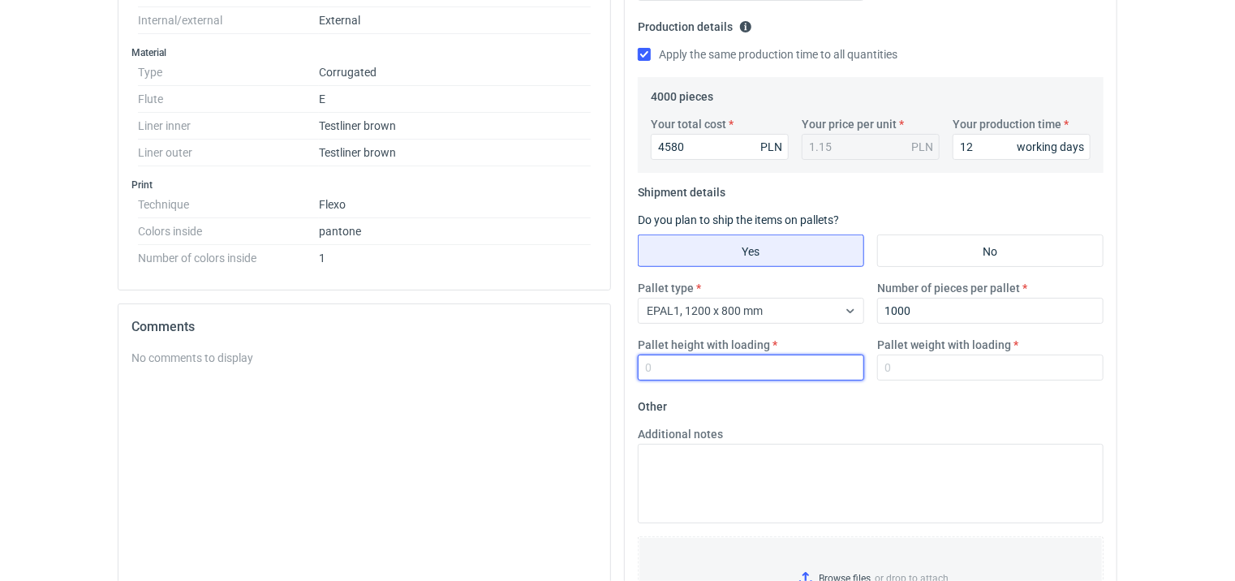
click at [740, 372] on input "Pallet height with loading" at bounding box center [751, 368] width 226 height 26
type input "180"
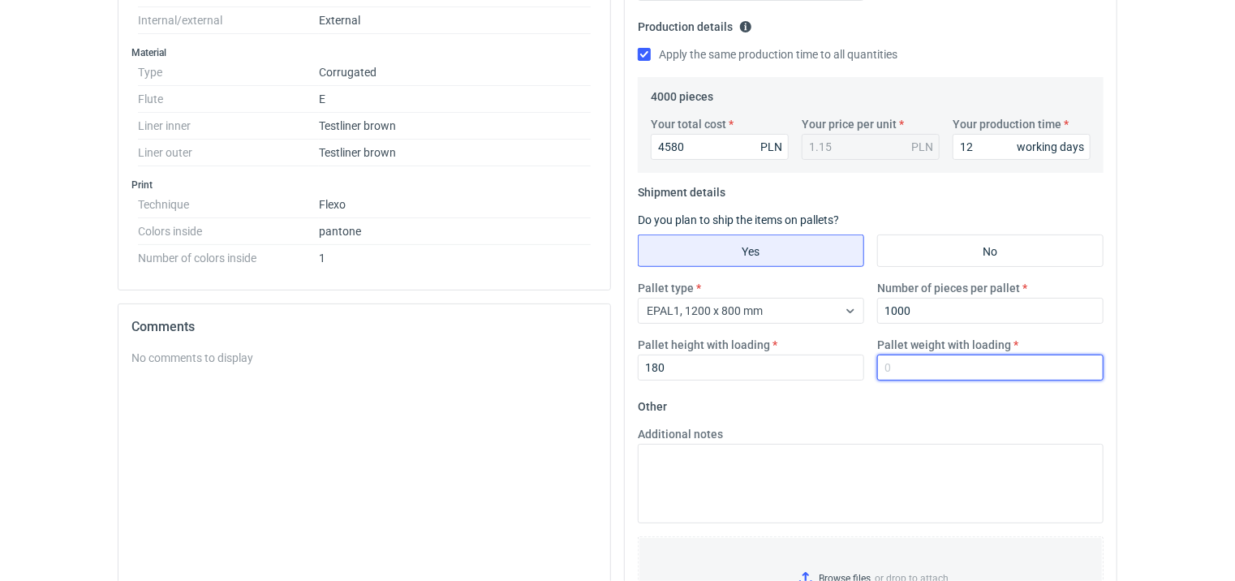
click at [904, 373] on input "Pallet weight with loading" at bounding box center [990, 368] width 226 height 26
click at [901, 366] on input "Pallet weight with loading" at bounding box center [990, 368] width 226 height 26
type input "200"
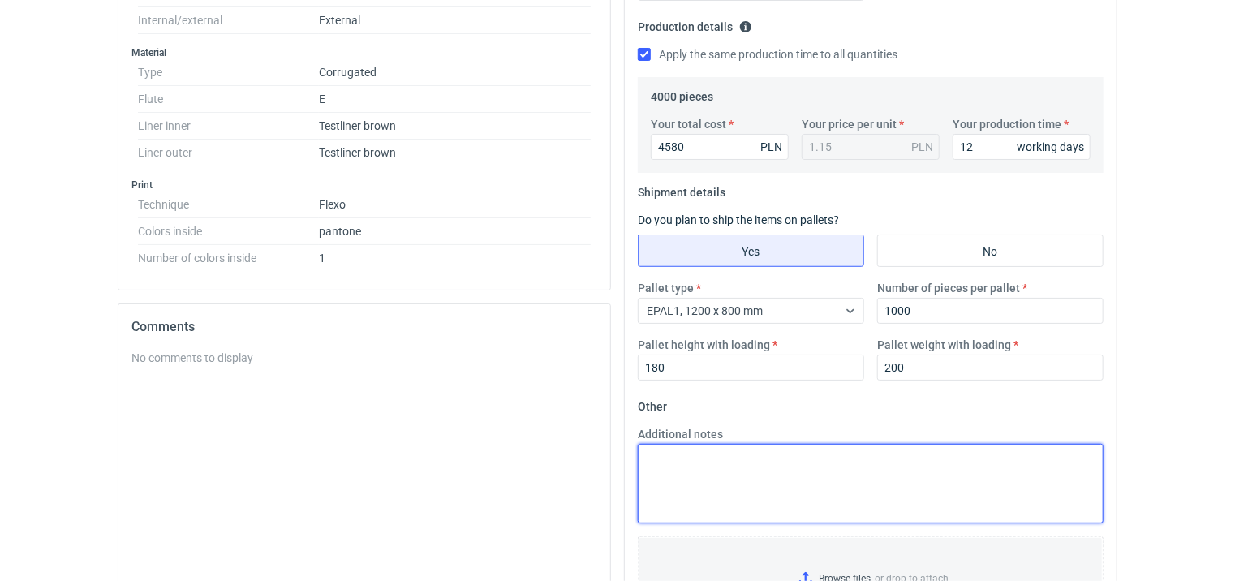
click at [802, 462] on textarea "Additional notes" at bounding box center [871, 484] width 466 height 80
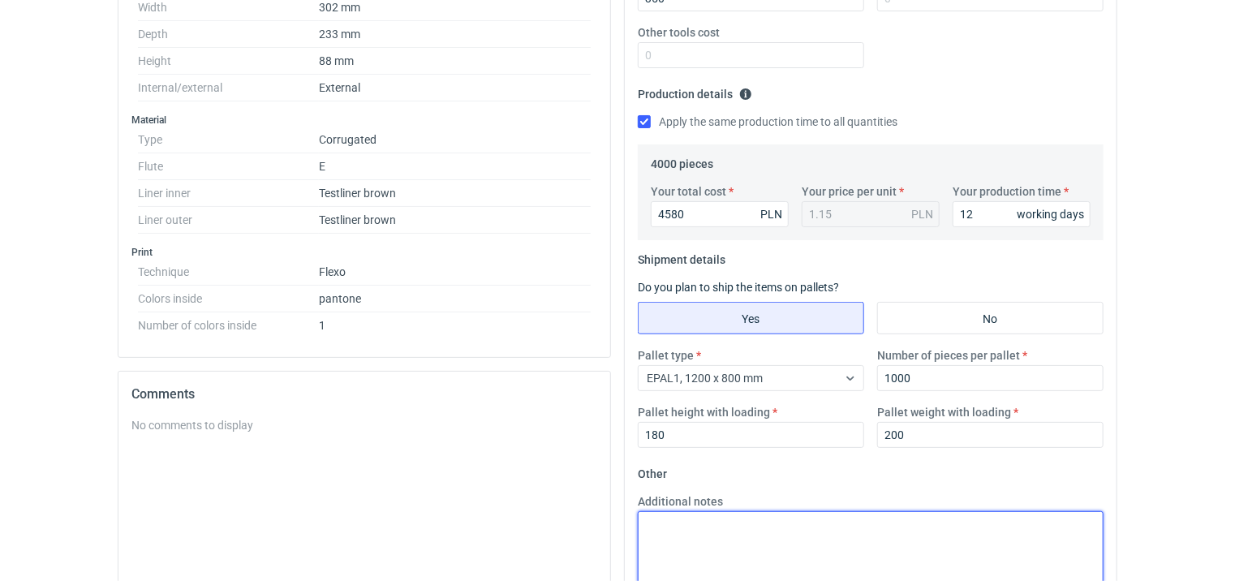
scroll to position [433, 0]
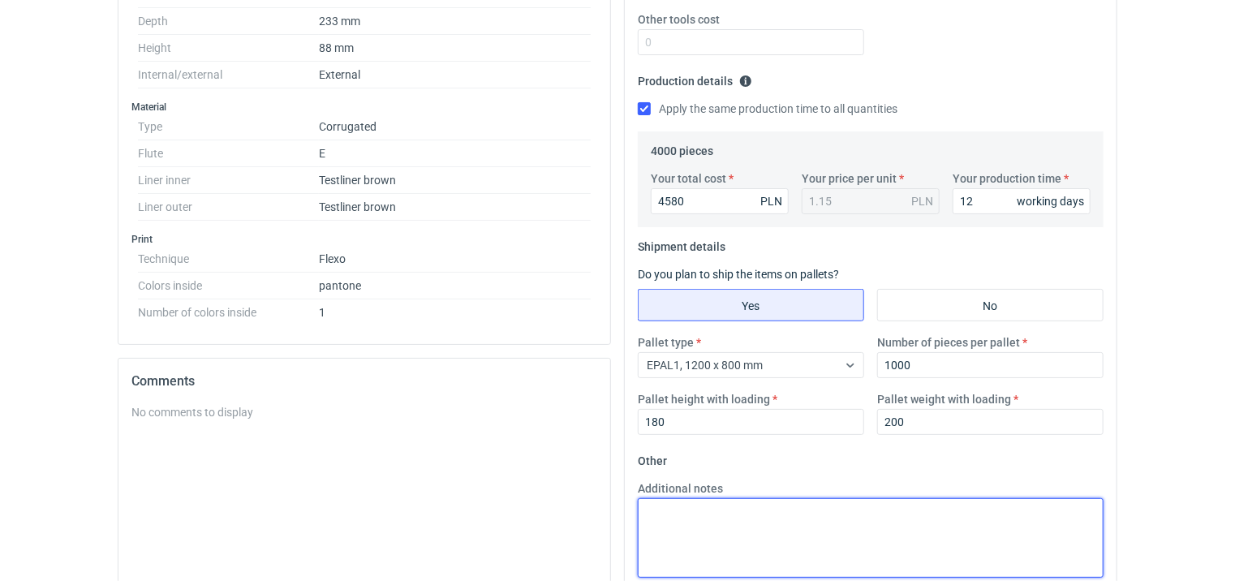
click at [740, 511] on textarea "Additional notes" at bounding box center [871, 538] width 466 height 80
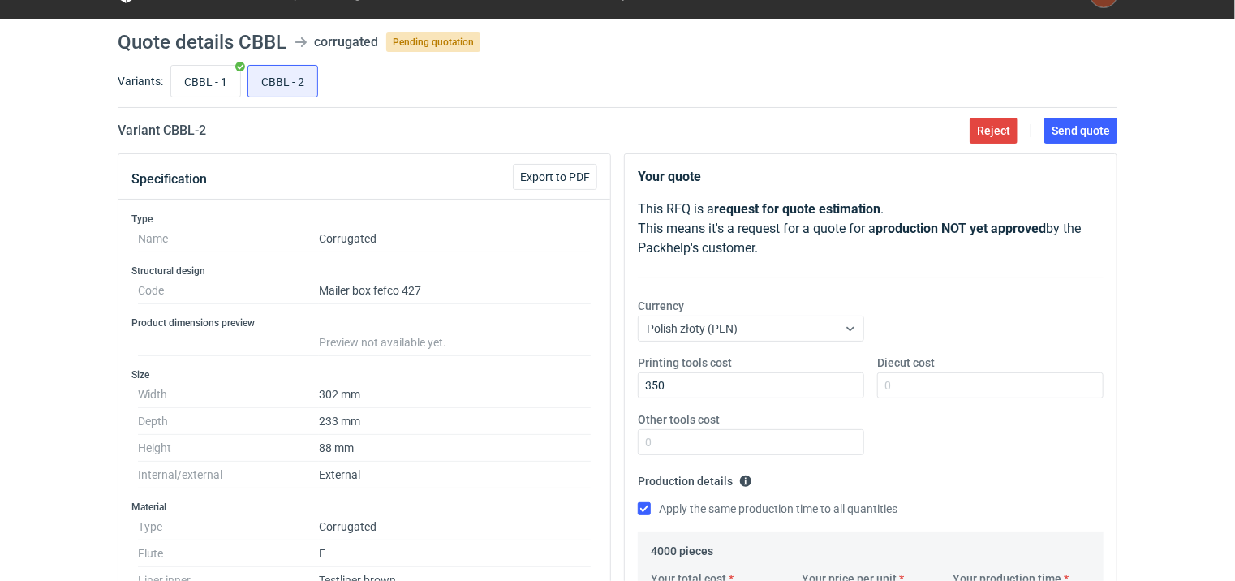
scroll to position [27, 0]
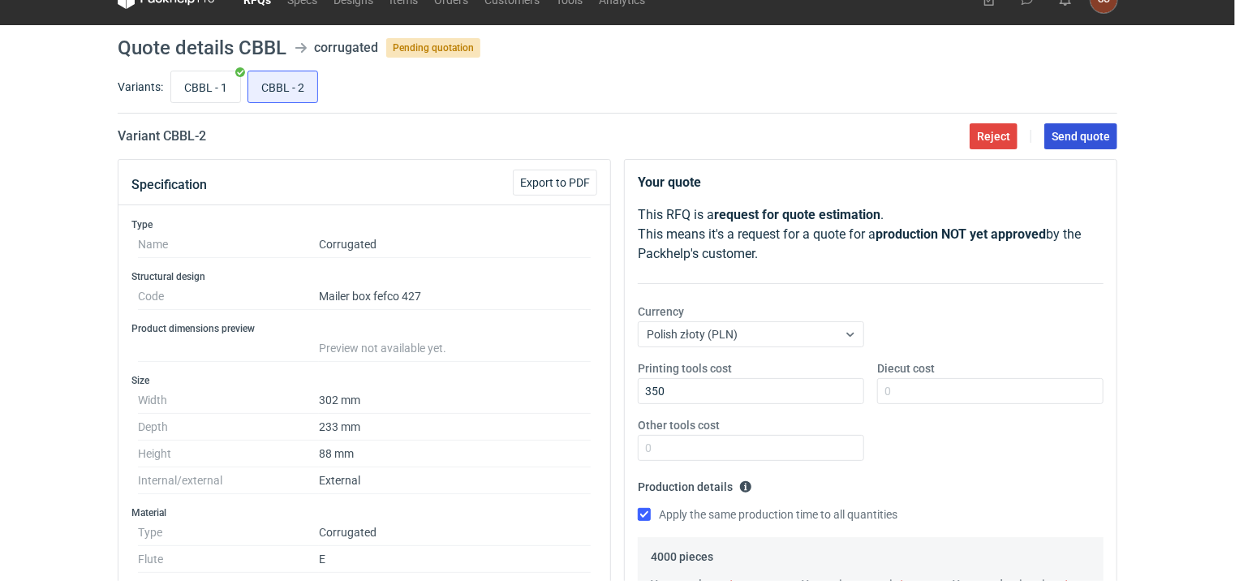
type textarea "Wykrojnik F62"
click at [1061, 133] on span "Send quote" at bounding box center [1081, 136] width 58 height 11
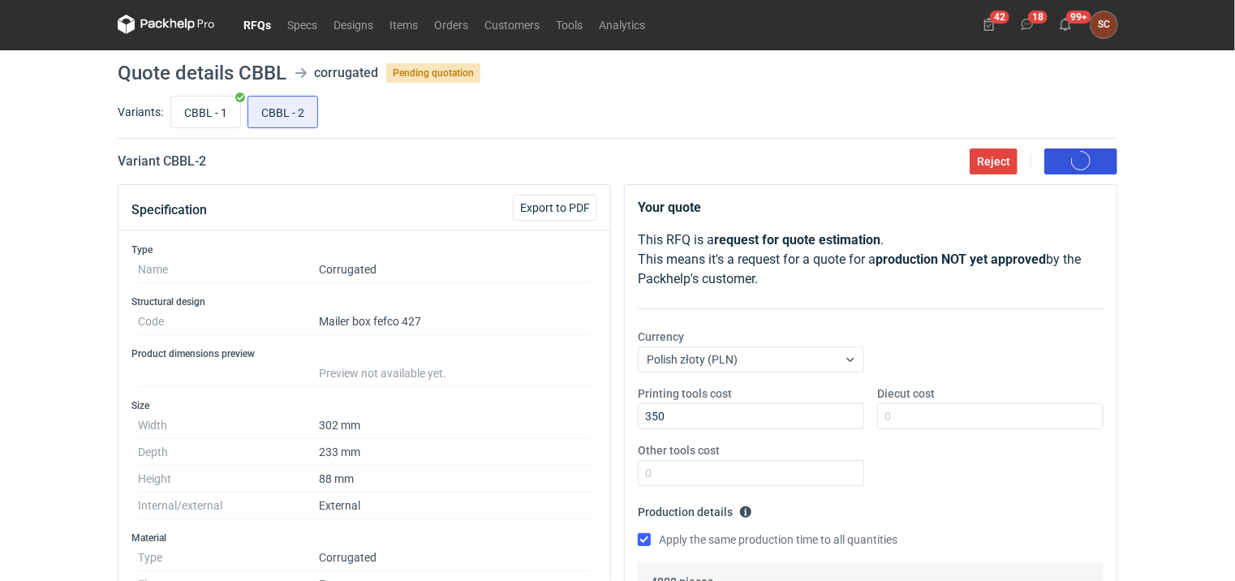
scroll to position [0, 0]
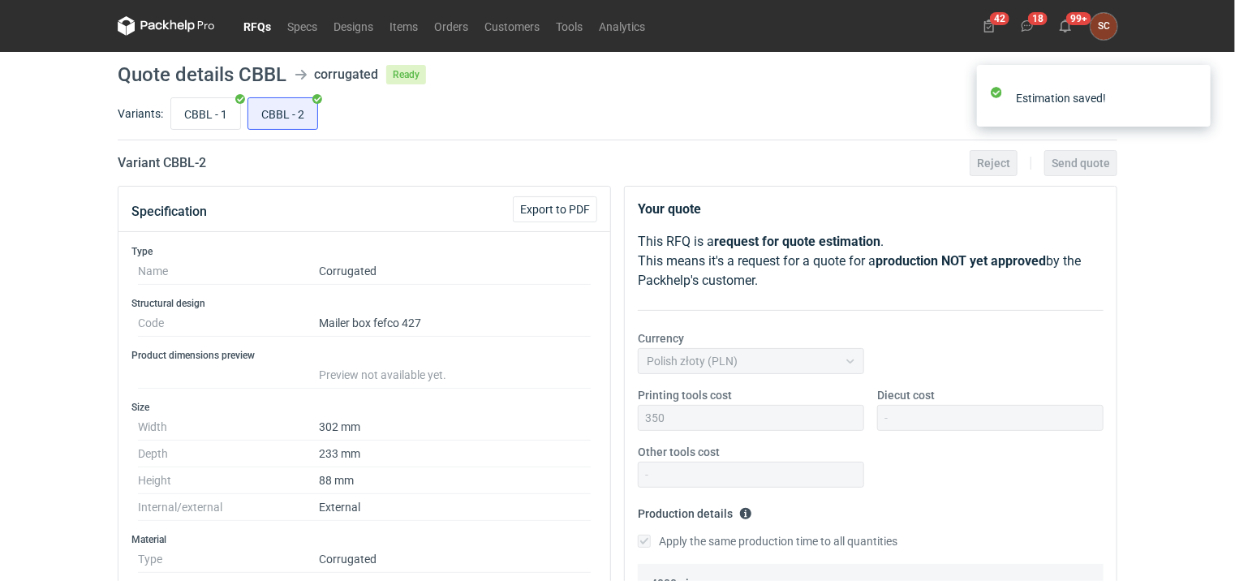
click at [265, 28] on link "RFQs" at bounding box center [257, 25] width 44 height 19
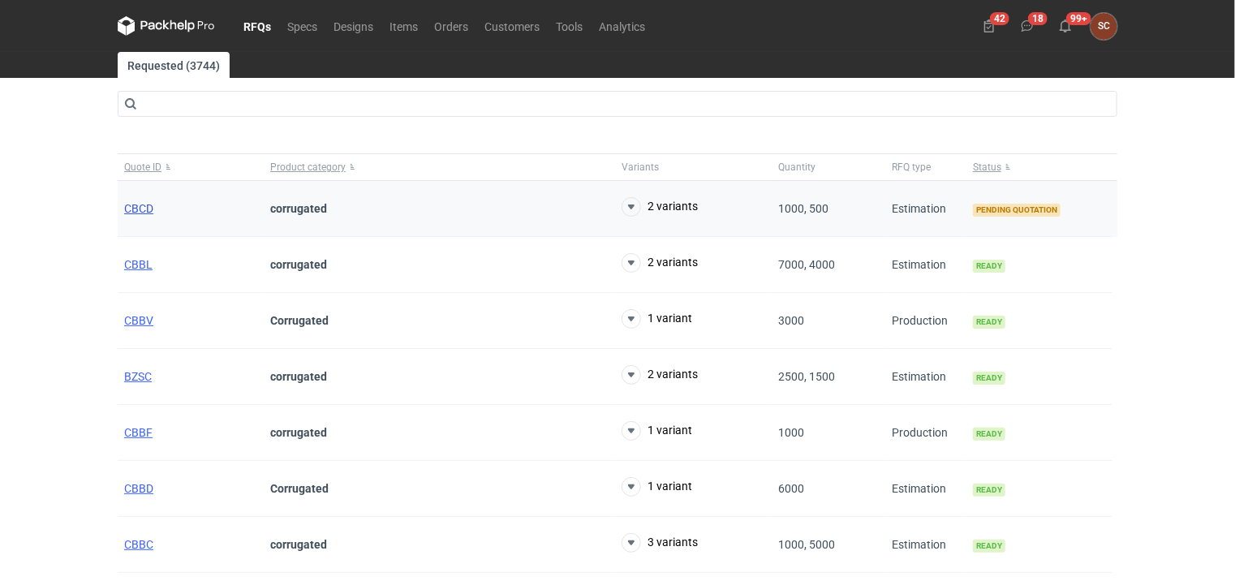
click at [131, 208] on span "CBCD" at bounding box center [138, 208] width 29 height 13
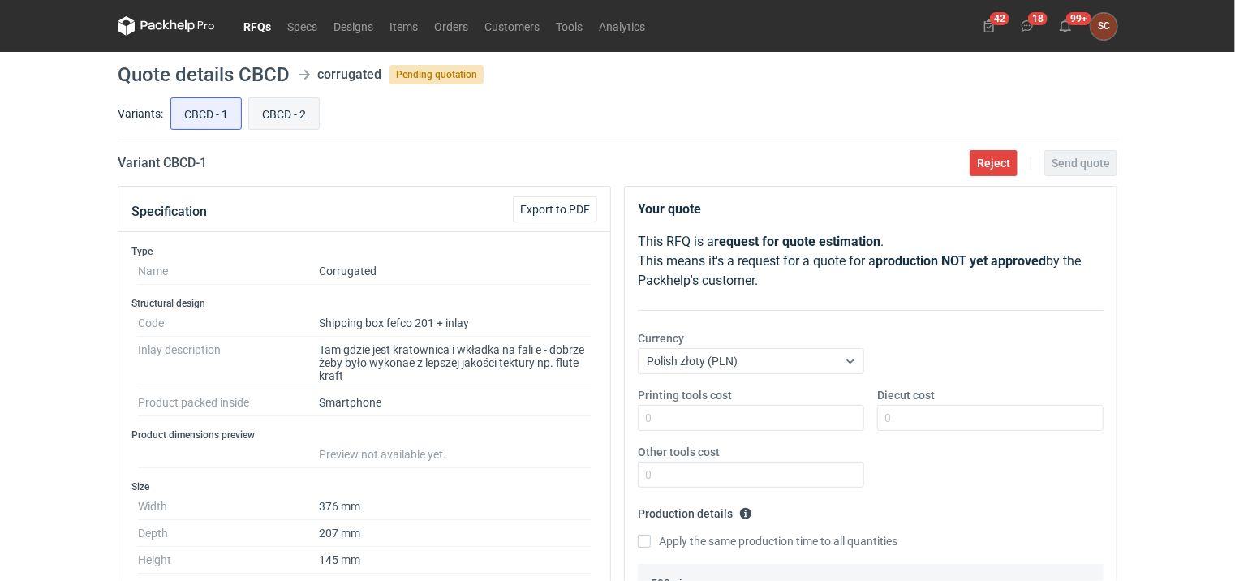
click at [288, 113] on input "CBCD - 2" at bounding box center [284, 113] width 70 height 31
radio input "true"
click at [175, 113] on input "CBCD - 1" at bounding box center [206, 113] width 70 height 31
radio input "true"
click at [100, 120] on div "RFQs Specs Designs Items Orders Customers Tools Analytics 42 18 99+ SC Sylwia C…" at bounding box center [617, 290] width 1235 height 581
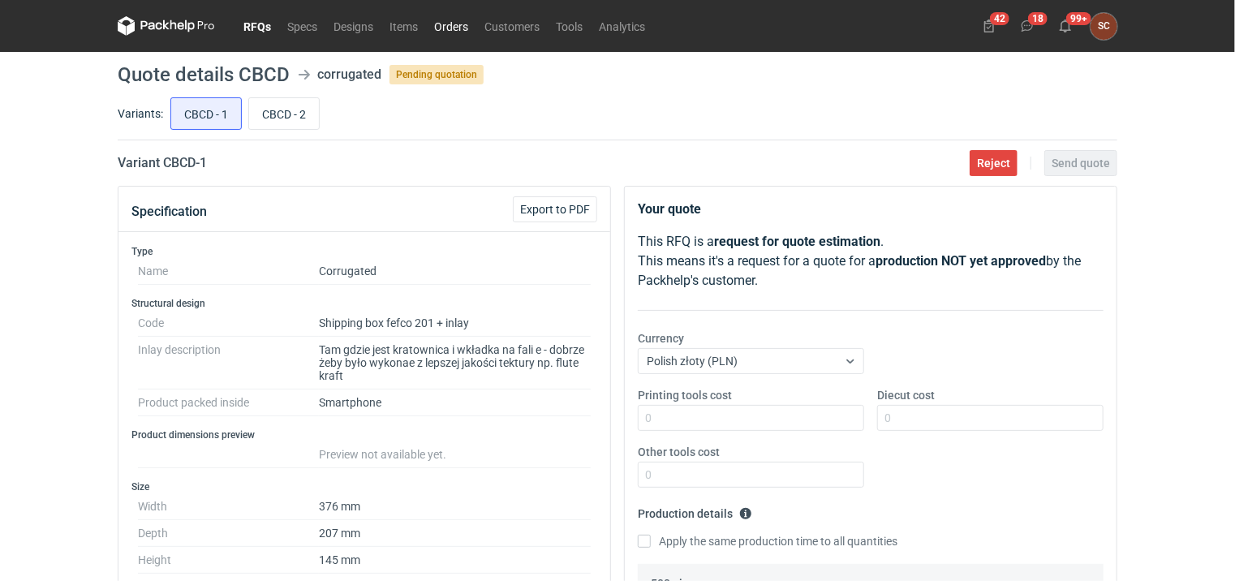
click at [459, 22] on link "Orders" at bounding box center [451, 25] width 50 height 19
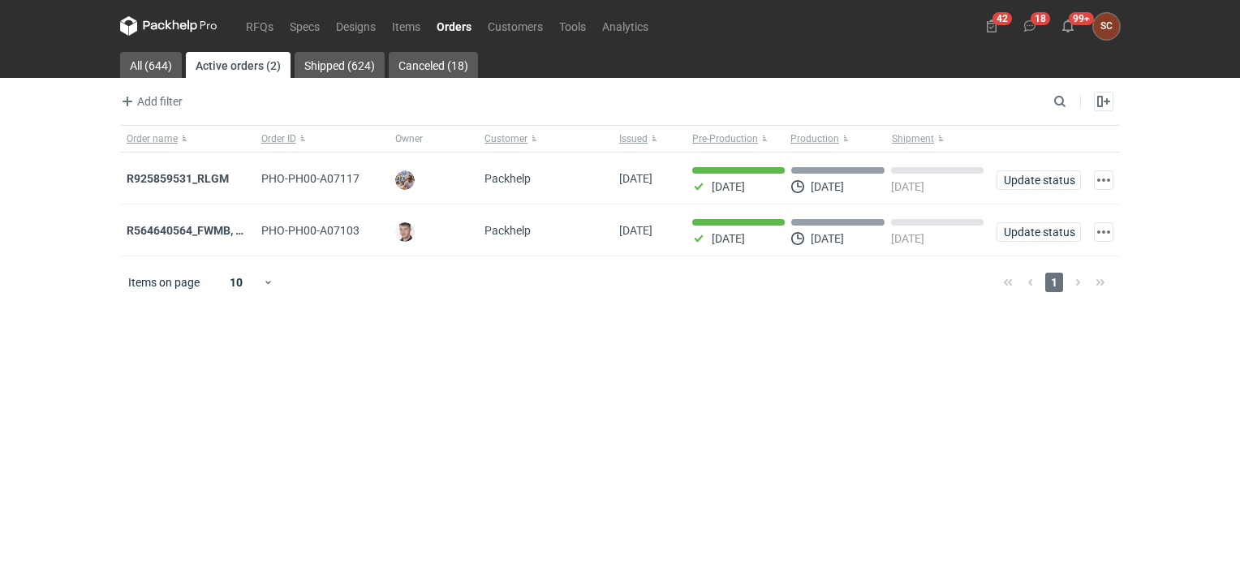
click at [506, 265] on div "Items on page 10 1" at bounding box center [620, 282] width 1000 height 52
click at [393, 28] on link "Items" at bounding box center [406, 25] width 45 height 19
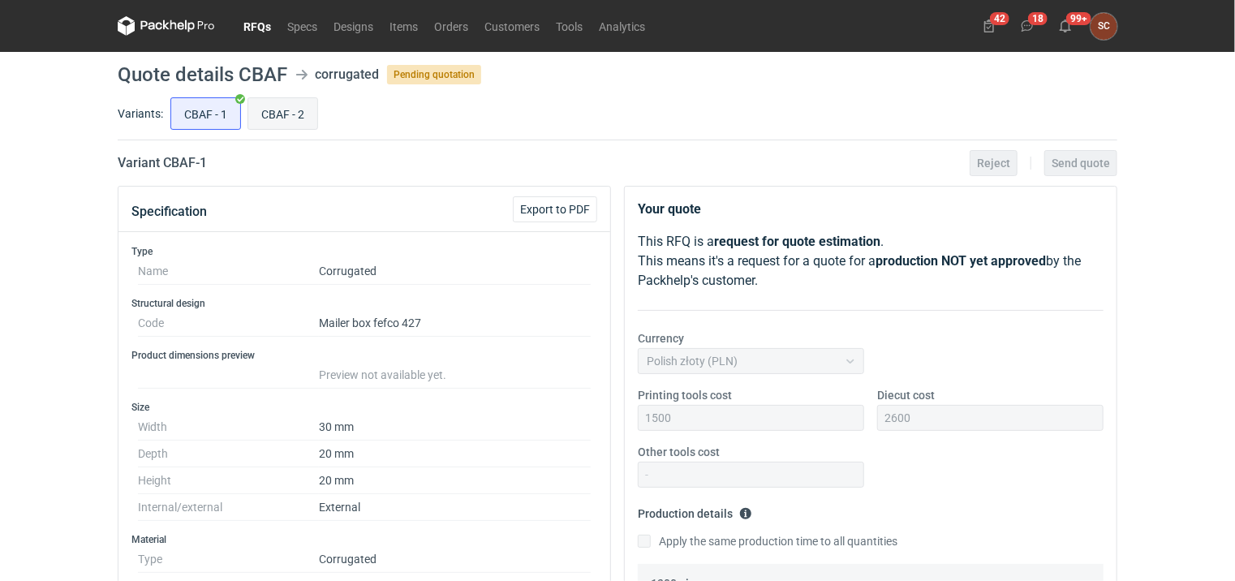
click at [273, 116] on input "CBAF - 2" at bounding box center [282, 113] width 69 height 31
radio input "true"
